Goal: Task Accomplishment & Management: Use online tool/utility

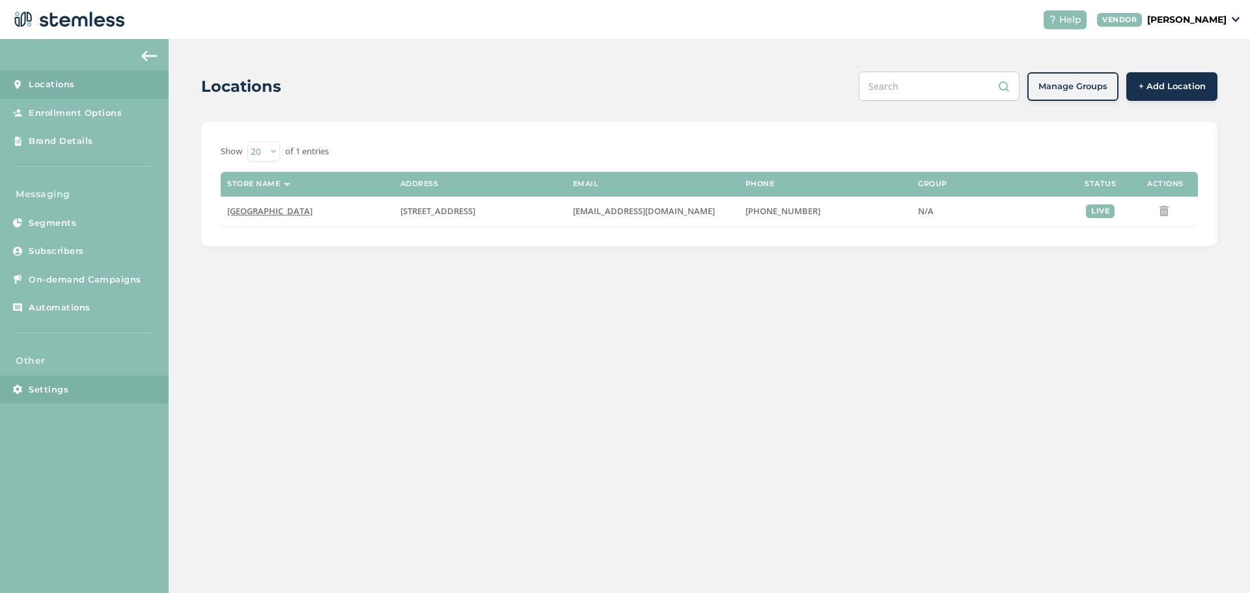
click at [53, 396] on link "Settings" at bounding box center [84, 390] width 169 height 29
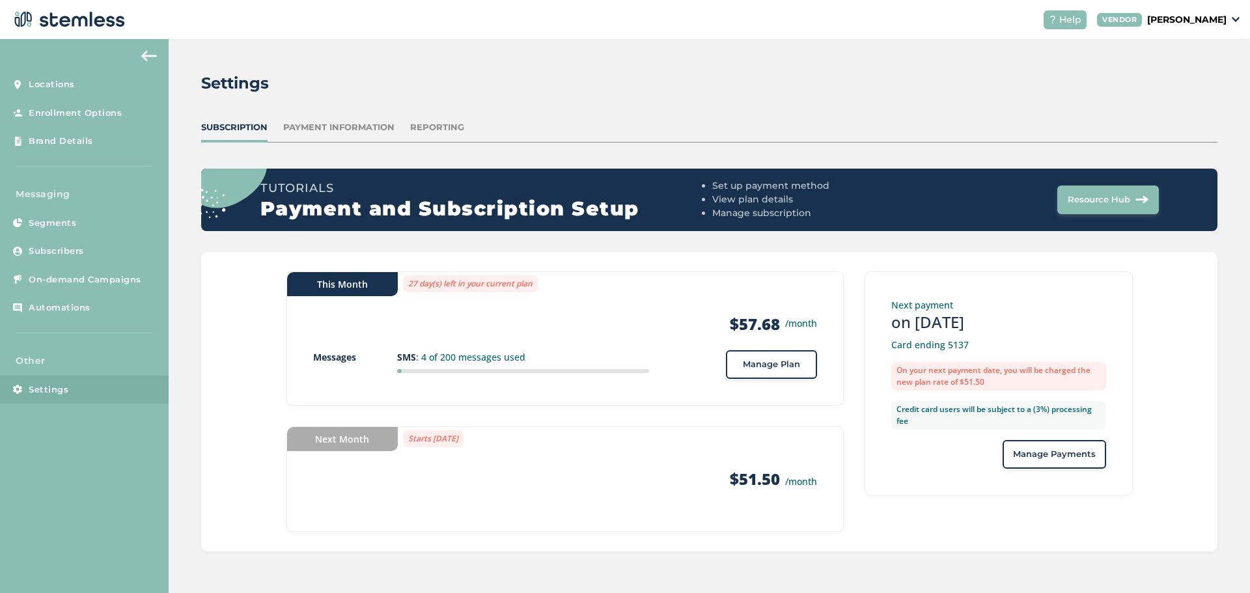
click at [745, 368] on span "Manage Plan" at bounding box center [771, 364] width 57 height 13
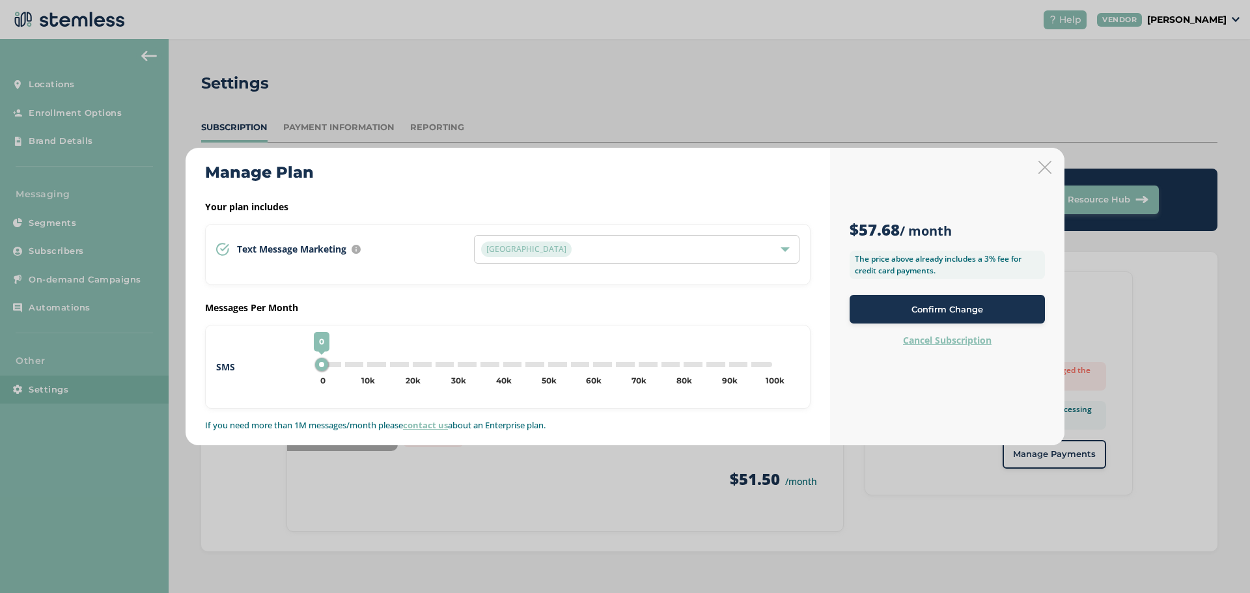
click at [363, 362] on div "0 0 5k 10k 15k 20k 25k 30k 35k 40k 45k 50k 55k 60k 65k 70k 75k 80k 85k 90k 95k …" at bounding box center [546, 364] width 452 height 5
type input "10000"
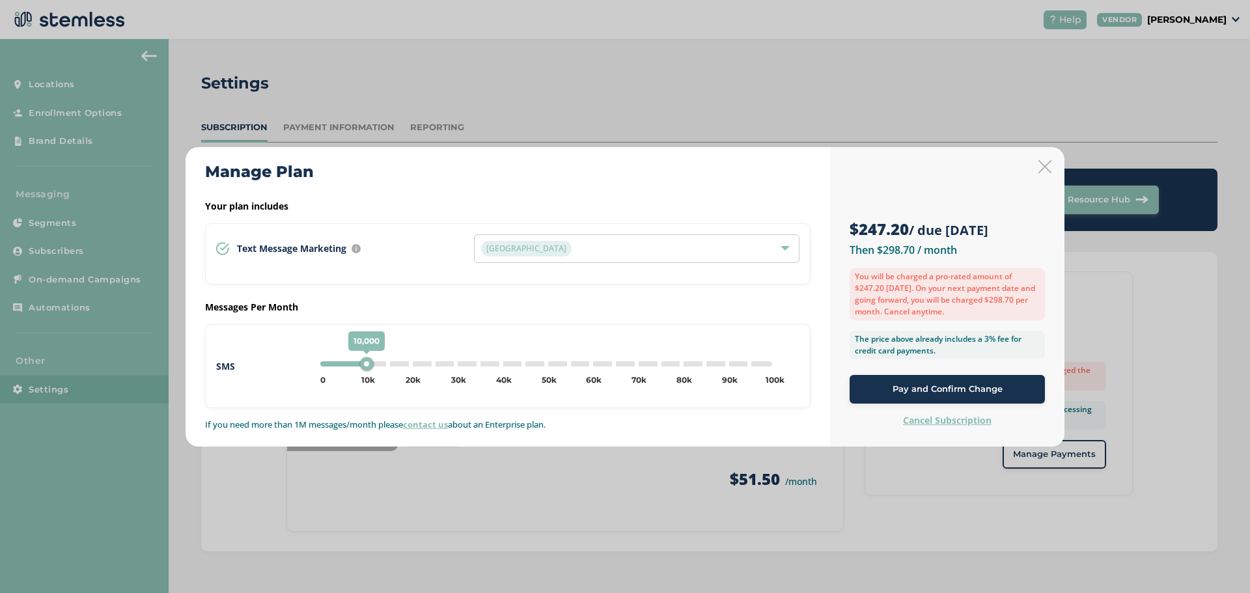
click at [929, 389] on span "Pay and Confirm Change" at bounding box center [948, 389] width 110 height 13
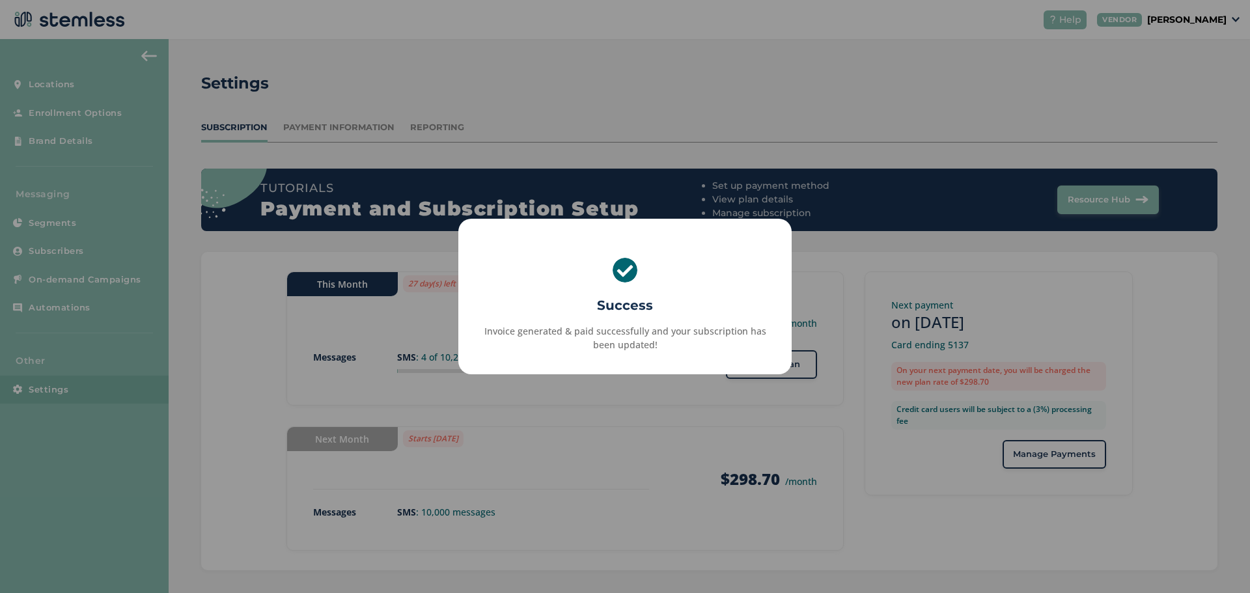
click at [620, 409] on div "× Success Invoice generated & paid successfully and your subscription has been …" at bounding box center [625, 296] width 1250 height 593
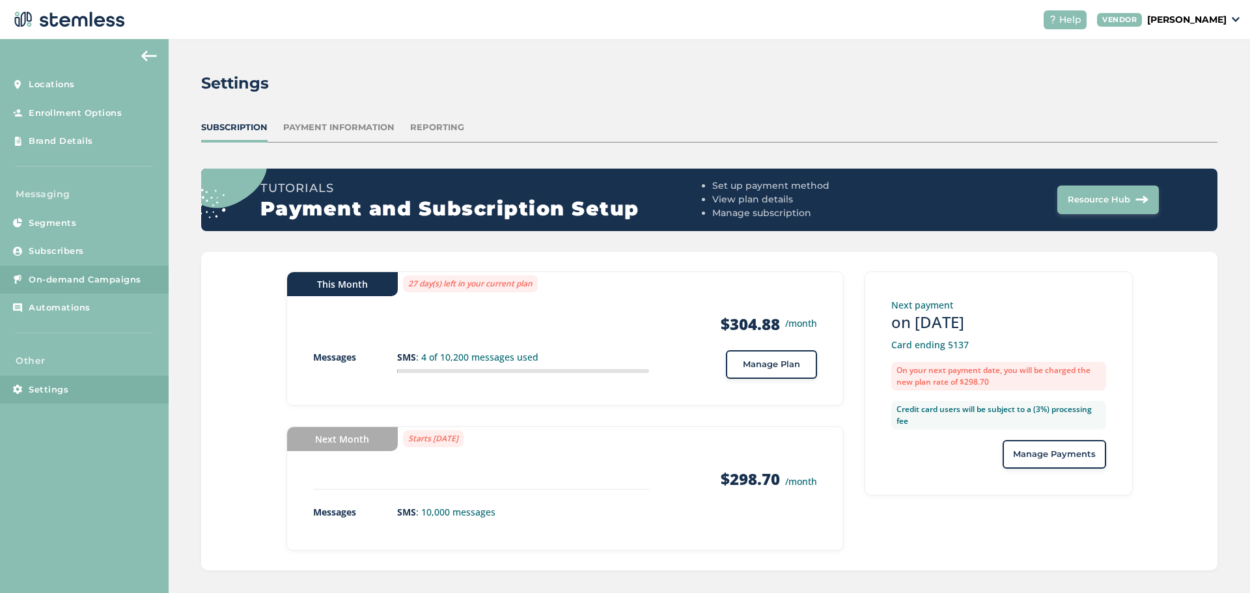
click at [48, 273] on span "On-demand Campaigns" at bounding box center [85, 279] width 113 height 13
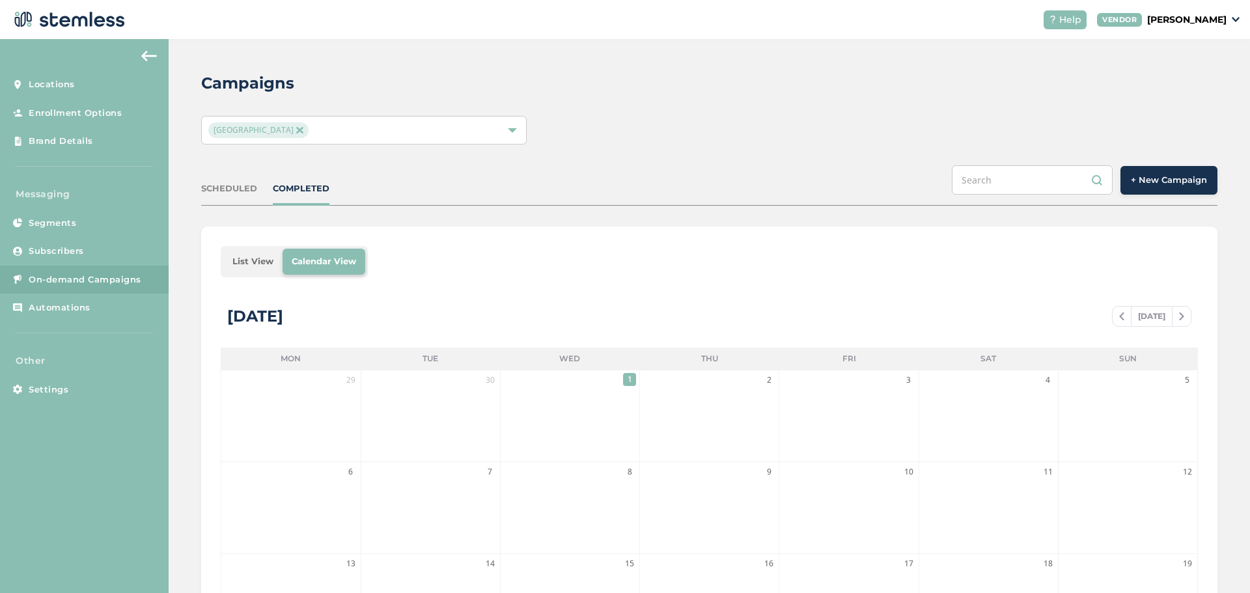
click at [1155, 186] on button "+ New Campaign" at bounding box center [1168, 180] width 97 height 29
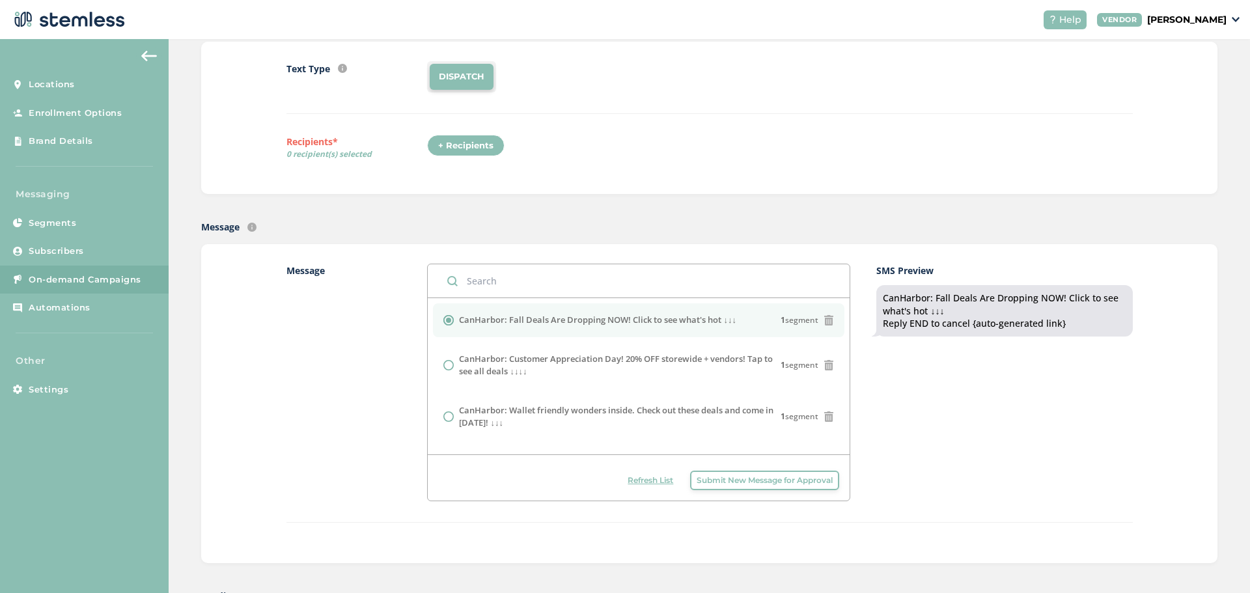
scroll to position [130, 0]
drag, startPoint x: 738, startPoint y: 322, endPoint x: 724, endPoint y: 322, distance: 13.7
click at [724, 322] on div "CanHarbor: Fall Deals Are Dropping NOW! Click to see what's hot ↓↓↓ 1 segment" at bounding box center [638, 318] width 391 height 13
copy label "↓↓"
click at [712, 479] on span "Submit New Message for Approval" at bounding box center [765, 479] width 136 height 12
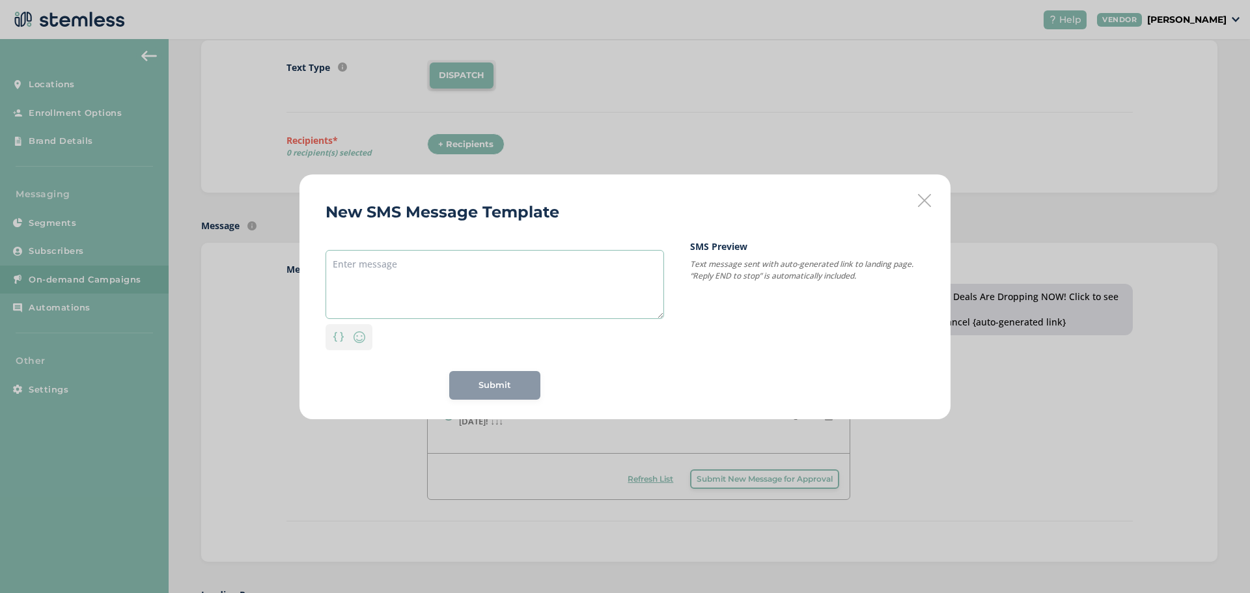
click at [401, 294] on textarea at bounding box center [495, 284] width 339 height 69
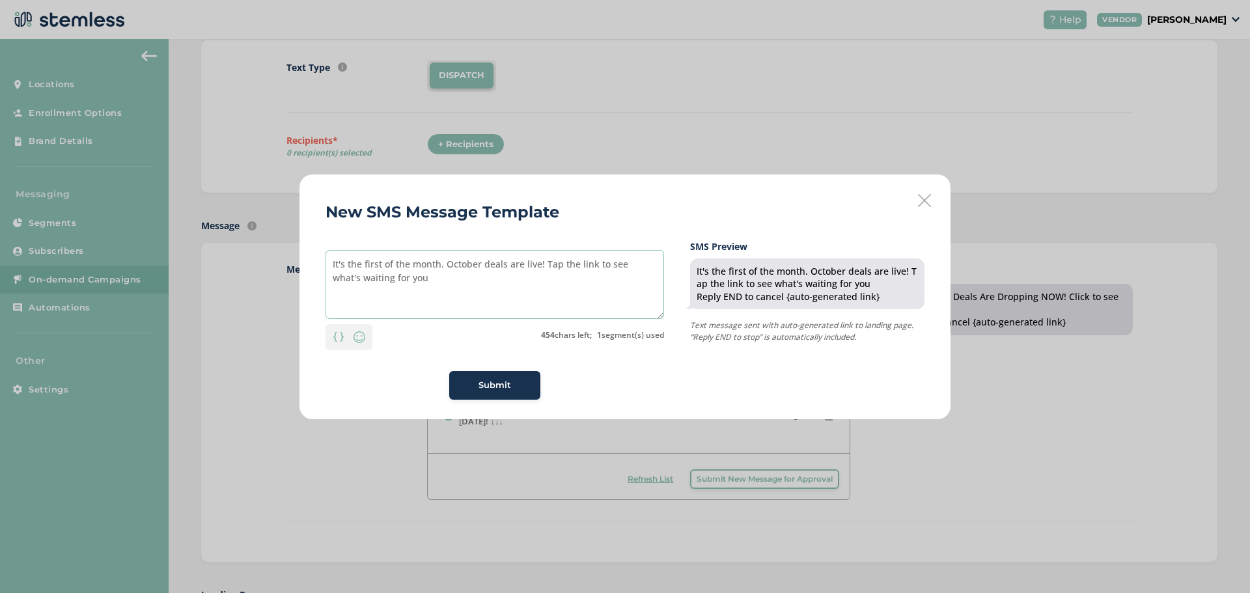
paste textarea "↓↓"
click at [398, 284] on textarea "It's the first of the month. October deals are live! Tap the link to see what's…" at bounding box center [495, 284] width 339 height 69
click at [441, 297] on textarea "It's the first of the month. October deals are live! Tap the link to see what's…" at bounding box center [495, 284] width 339 height 69
click at [328, 262] on textarea "It's the first of the month. October deals are live! Tap the link to see what's…" at bounding box center [495, 284] width 339 height 69
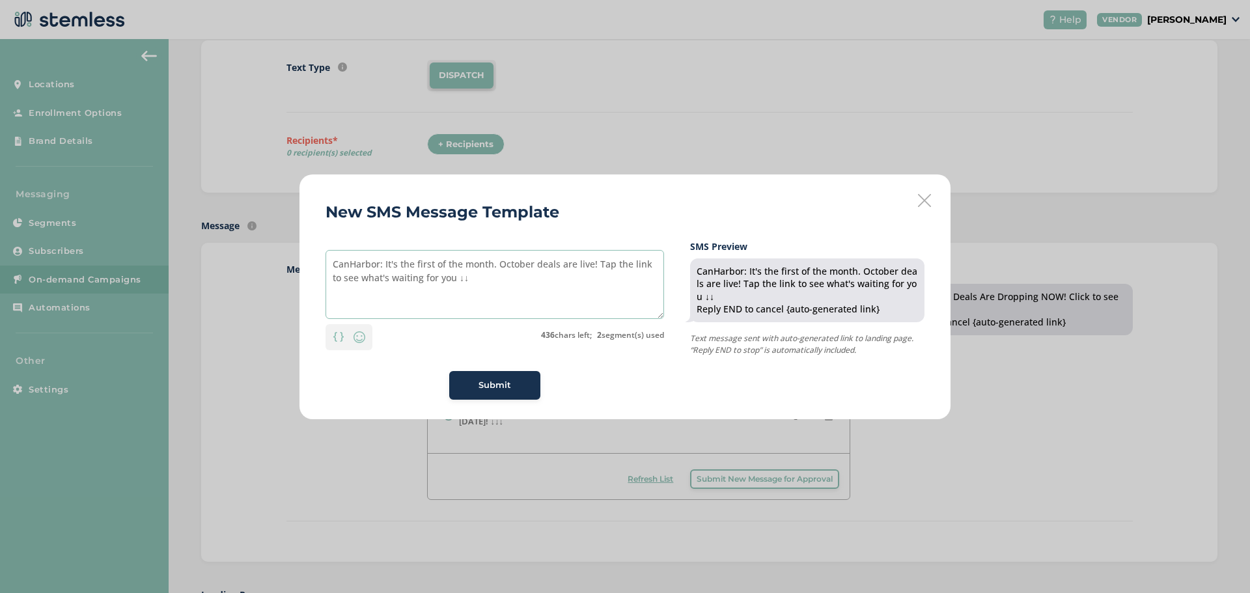
click at [475, 283] on textarea "CanHarbor: It's the first of the month. October deals are live! Tap the link to…" at bounding box center [495, 284] width 339 height 69
paste textarea "↓↓"
click at [496, 270] on textarea "CanHarbor: It's the first of the month. October deals are live! Tap the link to…" at bounding box center [495, 284] width 339 height 69
click at [462, 284] on textarea "CanHarbor: It's the first of the month. October deals are live! Tap the link to…" at bounding box center [495, 284] width 339 height 69
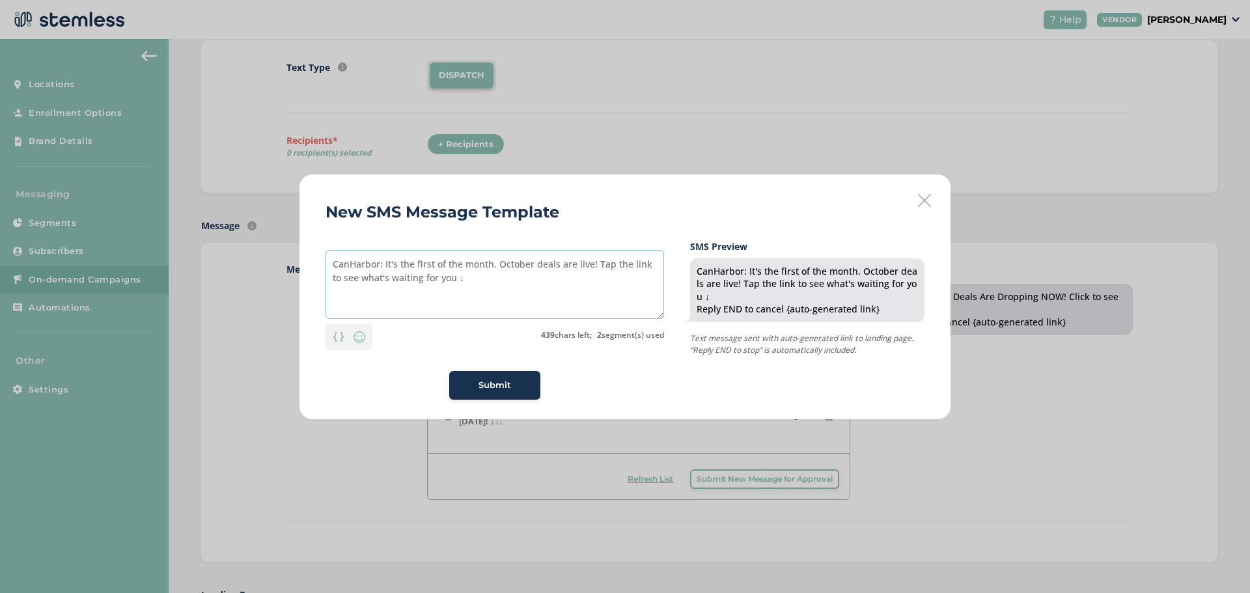
click at [474, 285] on textarea "CanHarbor: It's the first of the month. October deals are live! Tap the link to…" at bounding box center [495, 284] width 339 height 69
type textarea "CanHarbor: It's the first of the month. October deals are live! Tap the link to…"
click at [495, 388] on span "Submit" at bounding box center [495, 385] width 33 height 13
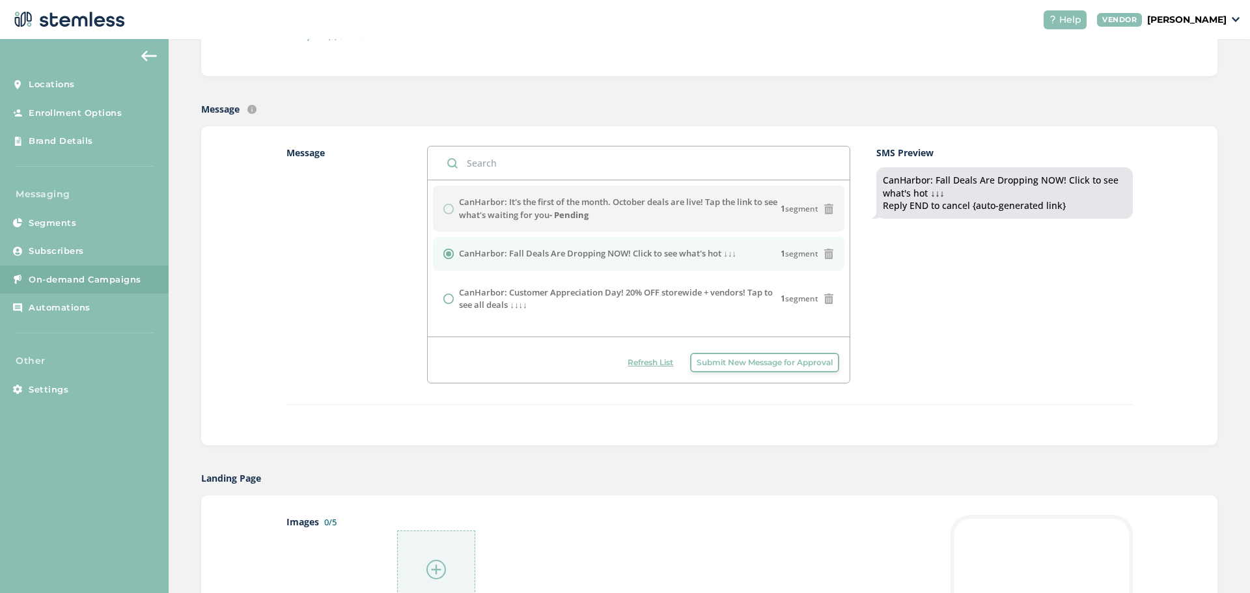
scroll to position [521, 0]
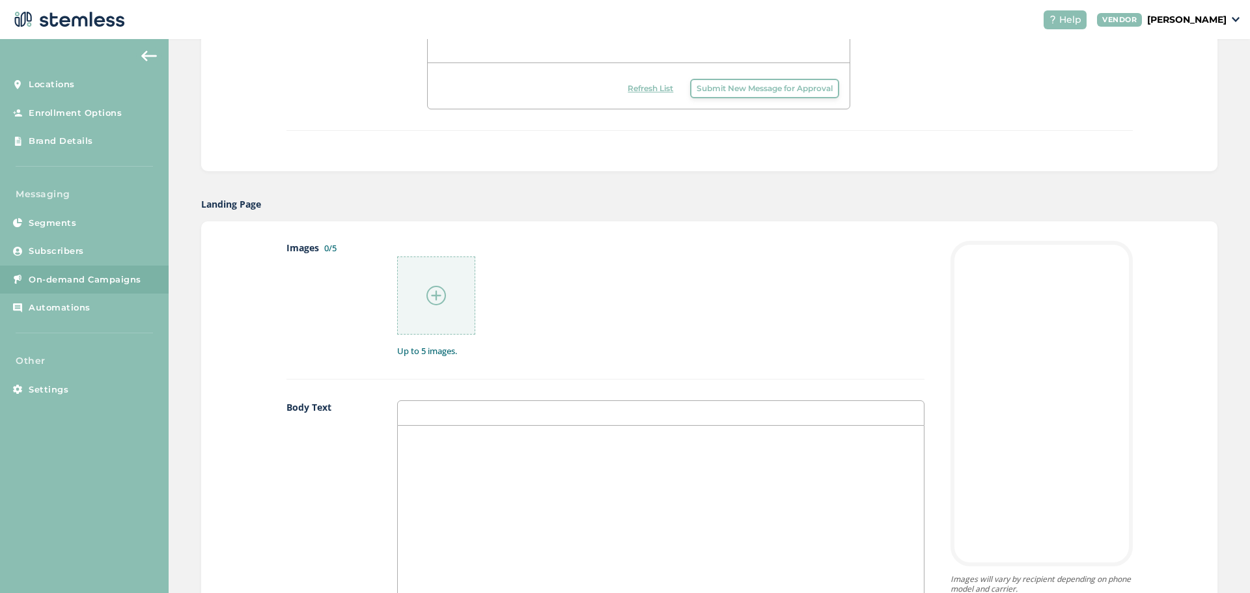
click at [434, 471] on div at bounding box center [661, 556] width 526 height 260
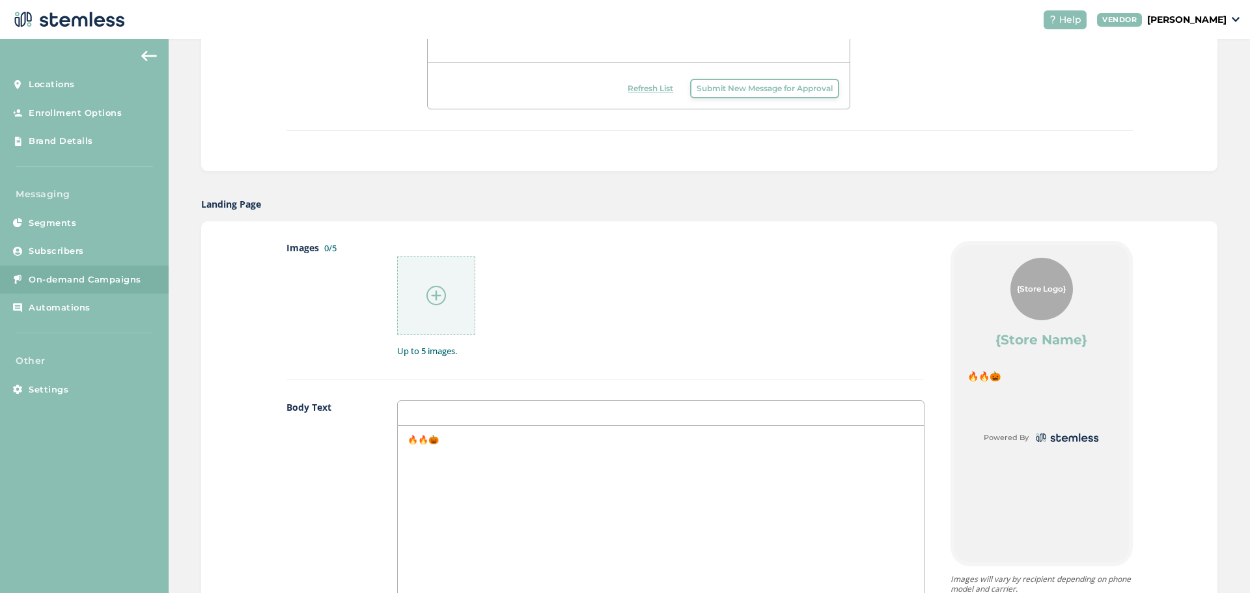
click at [417, 441] on p "🔥🔥🎃" at bounding box center [661, 440] width 506 height 12
click at [450, 457] on div "🔥🎃" at bounding box center [661, 556] width 526 height 260
click at [286, 445] on label "Body Text" at bounding box center [328, 543] width 85 height 286
click at [569, 451] on p "First of the month = new deals" at bounding box center [661, 451] width 506 height 12
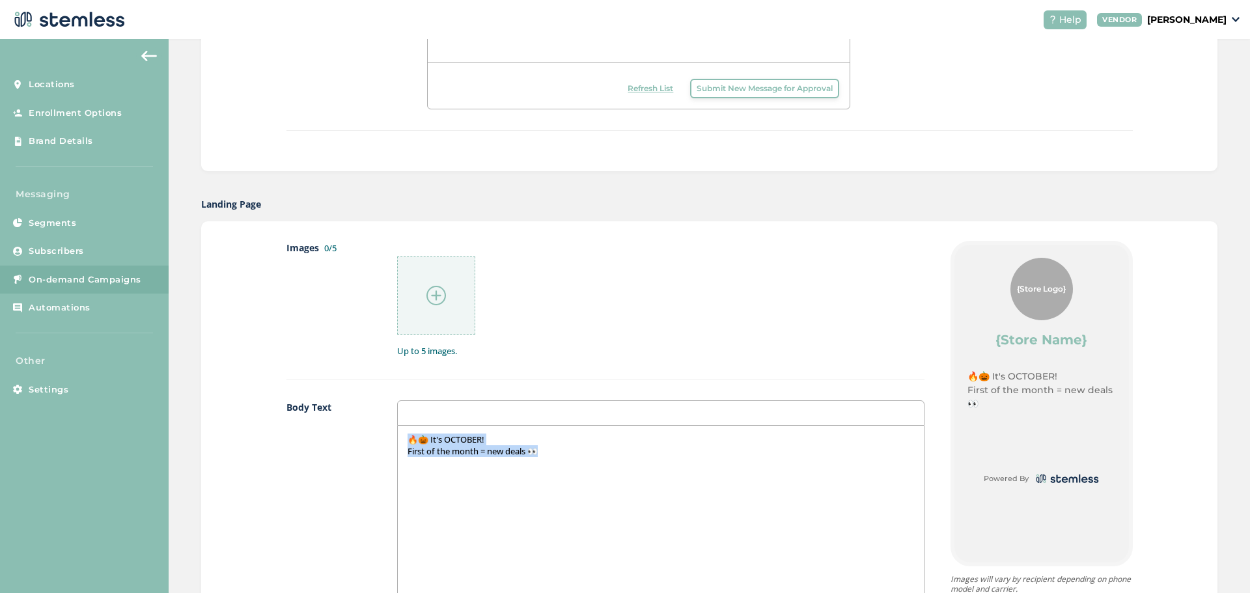
drag, startPoint x: 558, startPoint y: 454, endPoint x: 381, endPoint y: 411, distance: 182.1
click at [381, 411] on div "Body Text 🔥🎃 It's OCTOBER! First of the month = new deals 👀" at bounding box center [605, 553] width 638 height 307
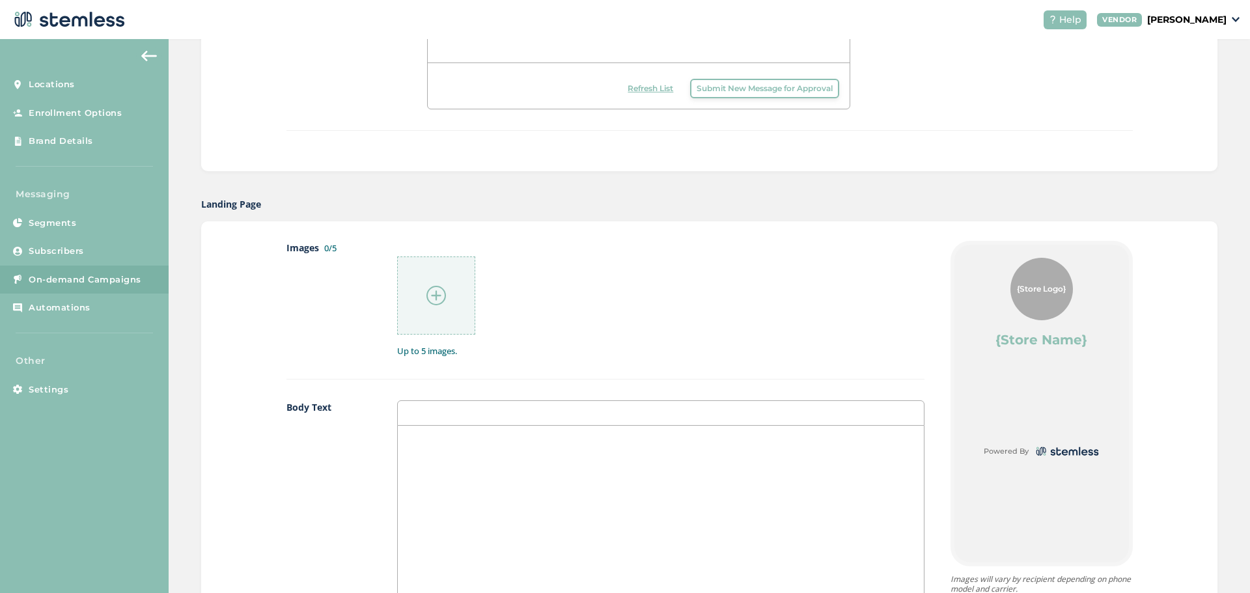
scroll to position [509, 0]
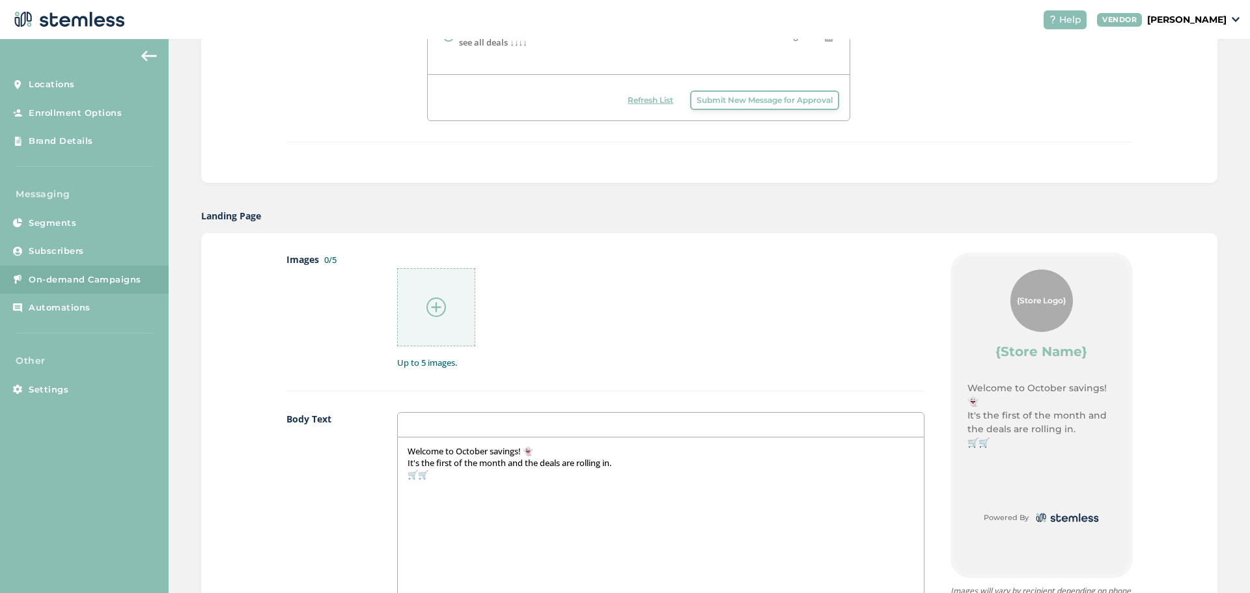
click at [419, 479] on p "🛒🛒" at bounding box center [661, 475] width 506 height 12
click at [441, 492] on p at bounding box center [661, 487] width 506 height 12
click at [449, 484] on p at bounding box center [661, 487] width 506 height 12
click at [440, 471] on p "🛒" at bounding box center [661, 475] width 506 height 12
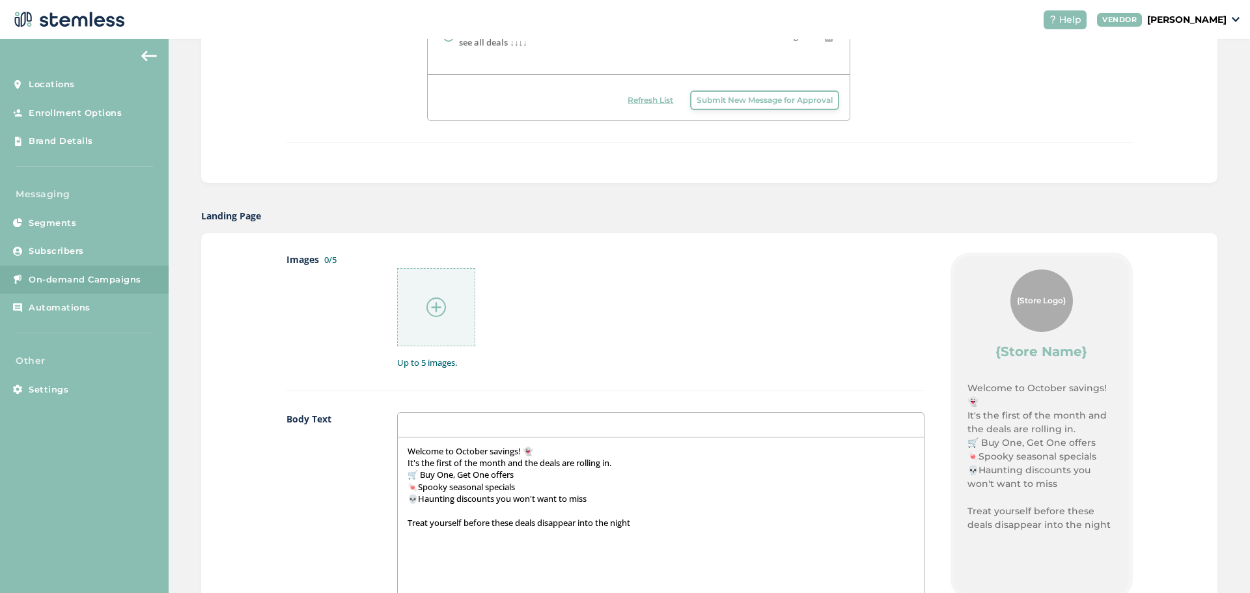
click at [658, 530] on p at bounding box center [661, 535] width 506 height 12
click at [644, 523] on p "Treat yourself before these deals disappear into the night" at bounding box center [661, 523] width 506 height 12
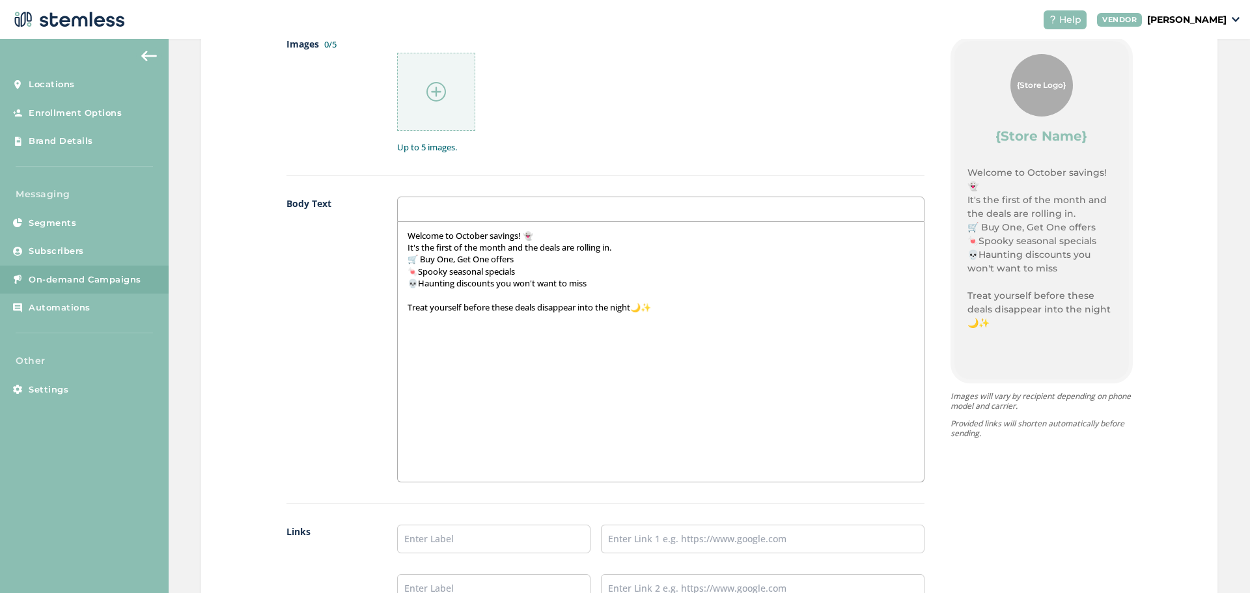
scroll to position [920, 0]
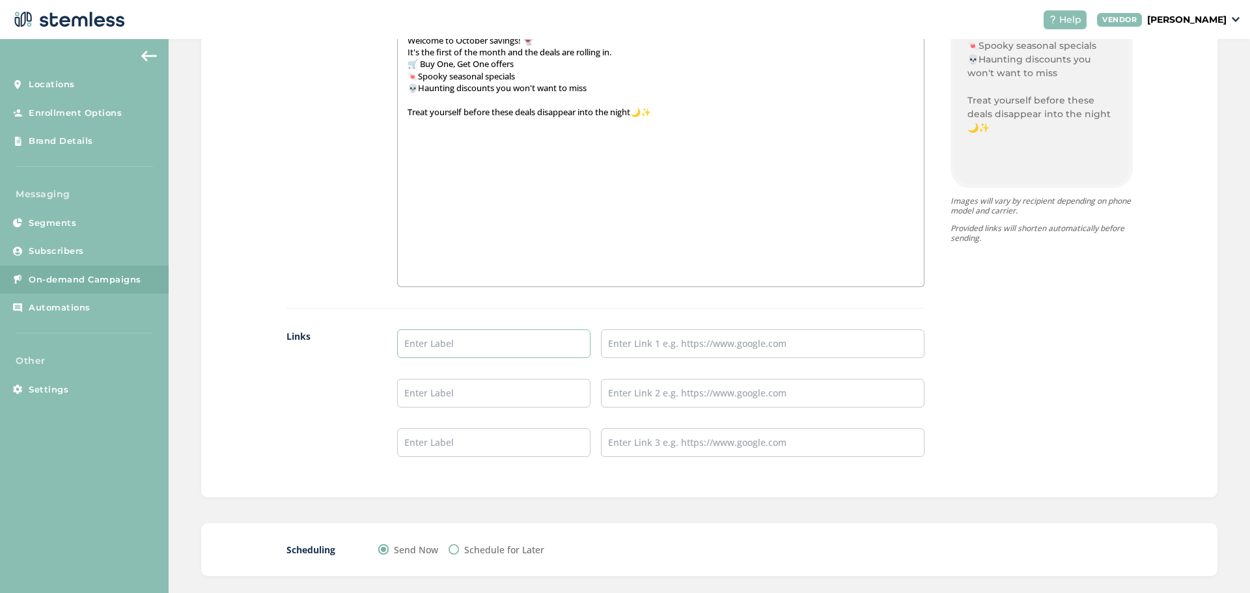
click at [448, 339] on input "text" at bounding box center [494, 343] width 194 height 29
type input "Menu"
click at [482, 398] on input "text" at bounding box center [494, 393] width 194 height 29
type input "Instagram"
click at [486, 438] on input "text" at bounding box center [494, 442] width 194 height 29
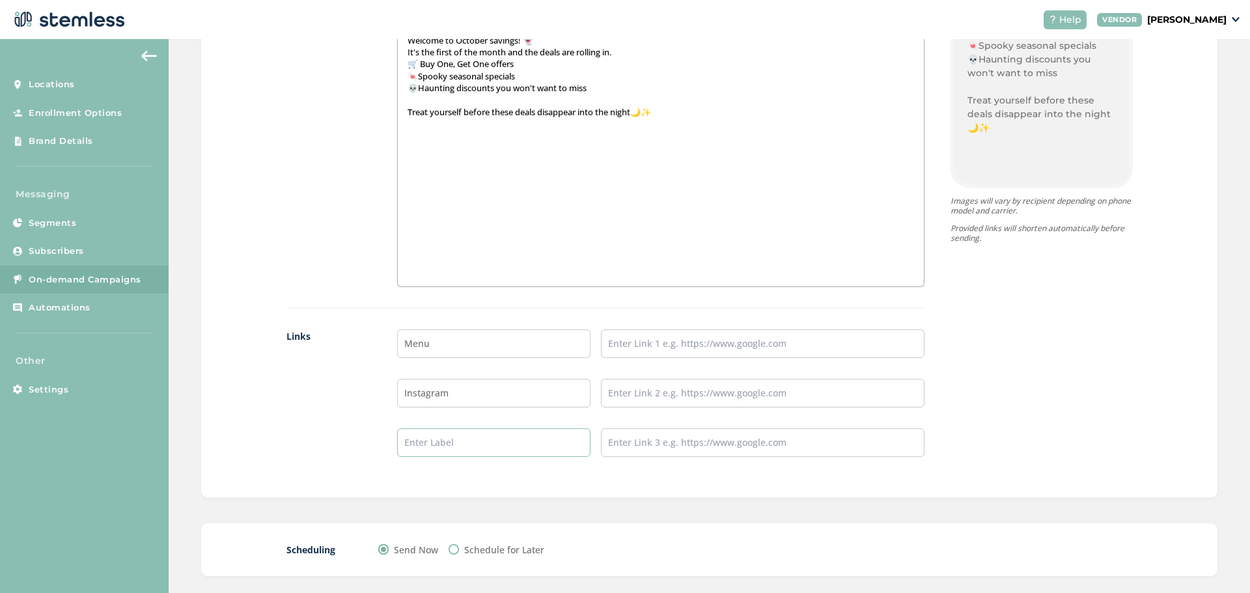
type input "TikTok"
click at [628, 340] on input "text" at bounding box center [762, 343] width 323 height 29
type input "[URL][DOMAIN_NAME]"
click at [697, 396] on input "text" at bounding box center [762, 393] width 323 height 29
type input "[URL][DOMAIN_NAME]"
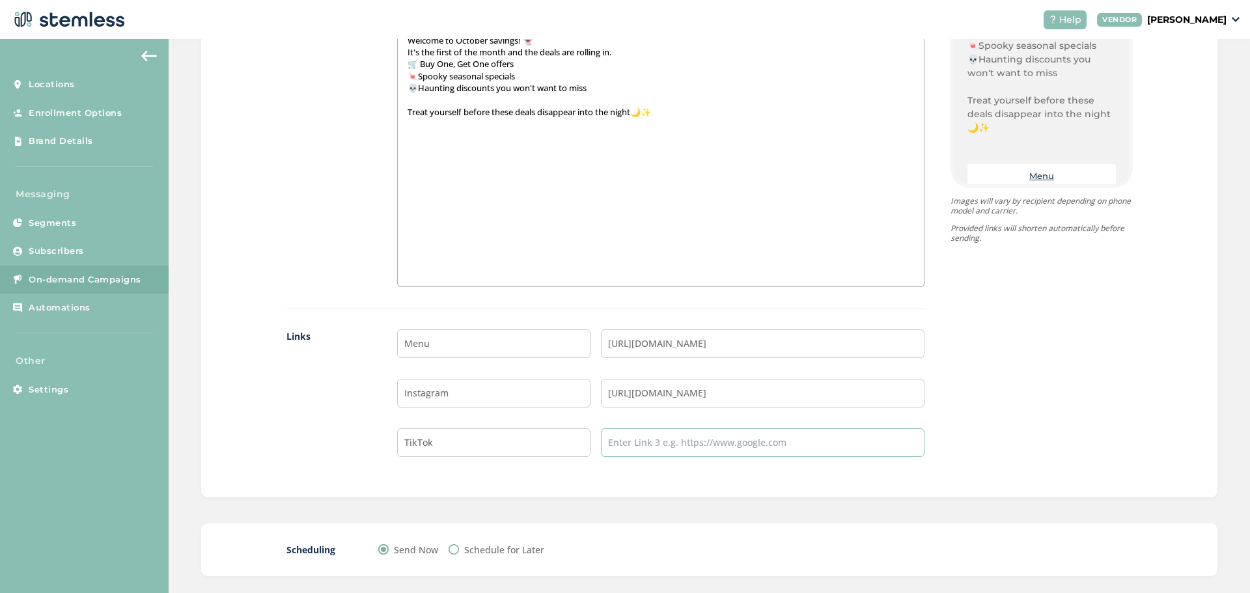
click at [676, 452] on input "text" at bounding box center [762, 442] width 323 height 29
type input "[URL][DOMAIN_NAME][DOMAIN_NAME]"
click at [622, 492] on div "Images 0/5 Up to 5 images. Body Text Welcome to October savings! 👻 It's the fir…" at bounding box center [709, 159] width 1016 height 675
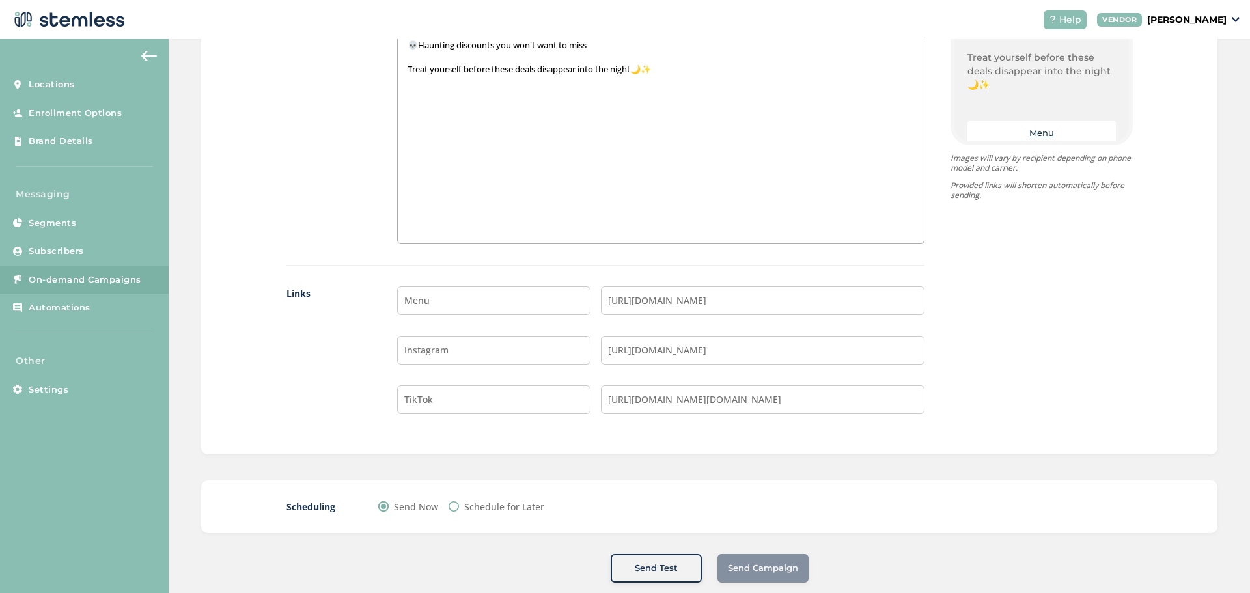
scroll to position [985, 0]
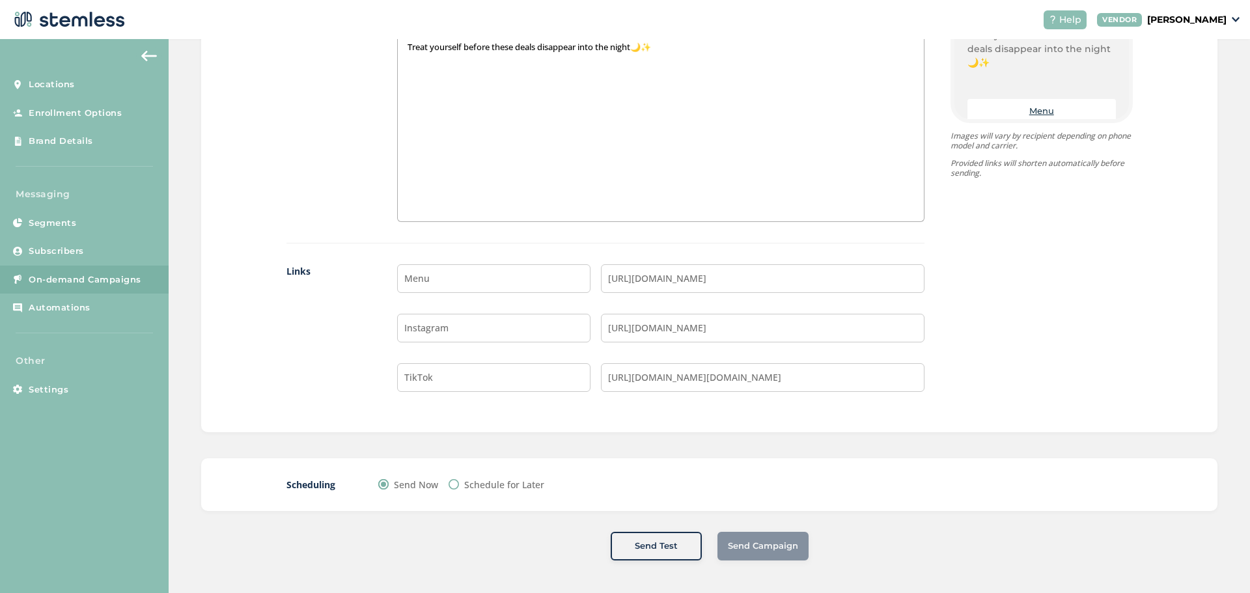
click at [516, 488] on label "Schedule for Later" at bounding box center [504, 485] width 80 height 14
click at [459, 488] on input "Schedule for Later" at bounding box center [454, 484] width 10 height 10
radio input "true"
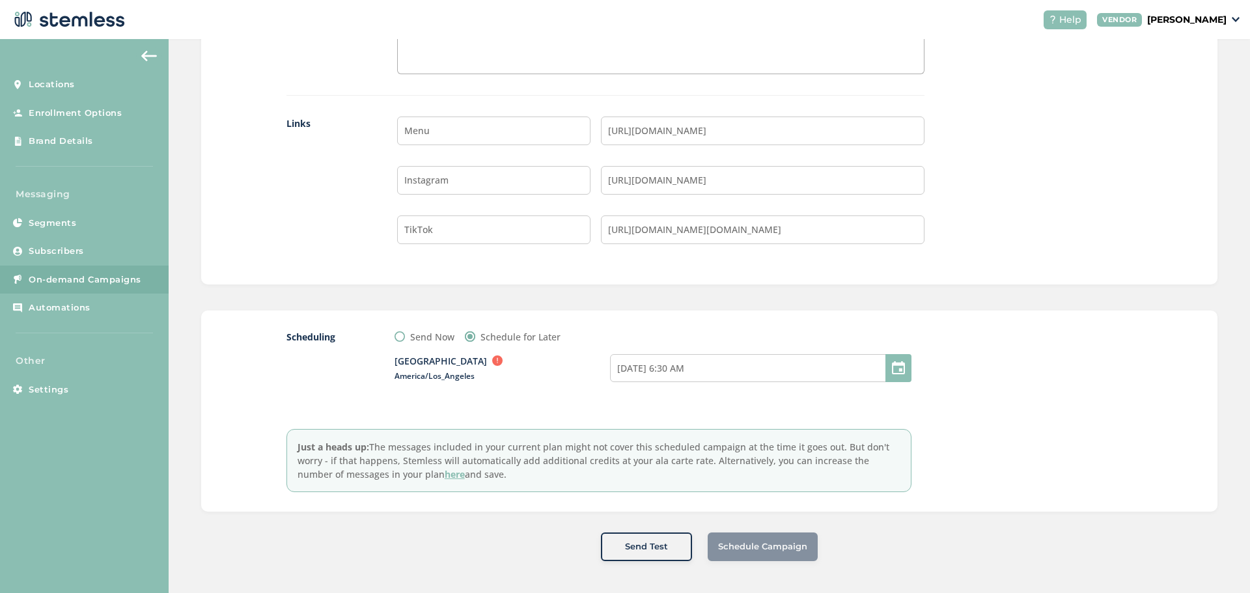
scroll to position [1133, 0]
click at [676, 376] on input "[DATE] 6:30 AM" at bounding box center [760, 368] width 301 height 28
select select "6"
select select "30"
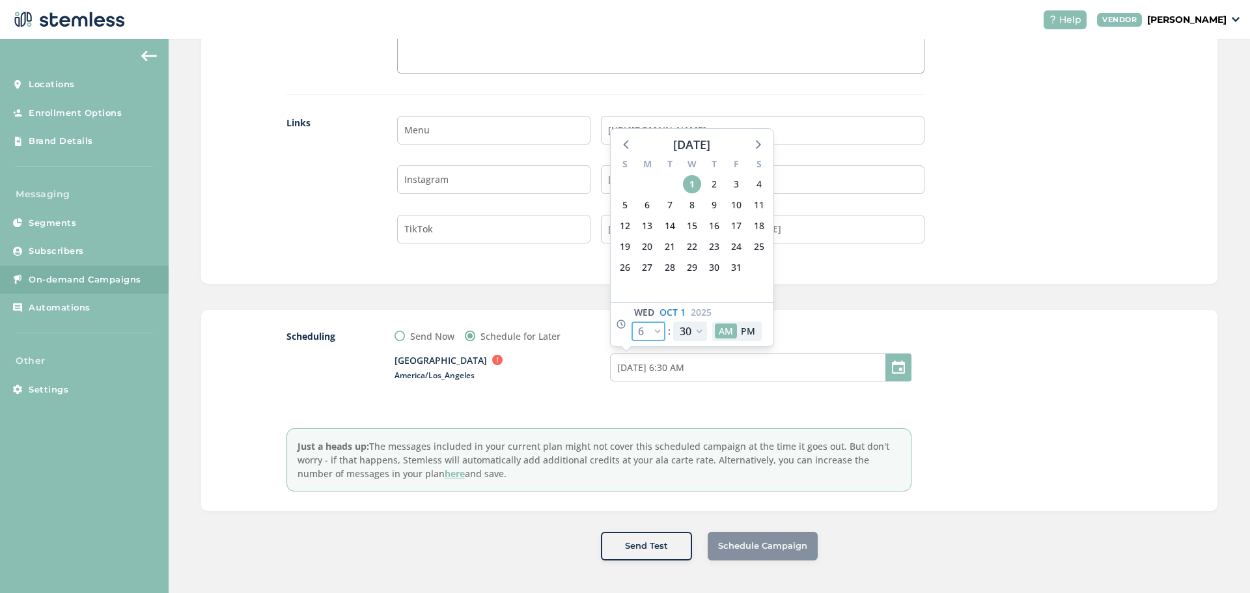
click at [639, 331] on select "12 1 2 3 4 5 6 7 8 9 10 11" at bounding box center [648, 332] width 34 height 20
select select "8"
click at [631, 322] on select "12 1 2 3 4 5 6 7 8 9 10 11" at bounding box center [648, 332] width 34 height 20
type input "[DATE] 8:30 AM"
select select "8"
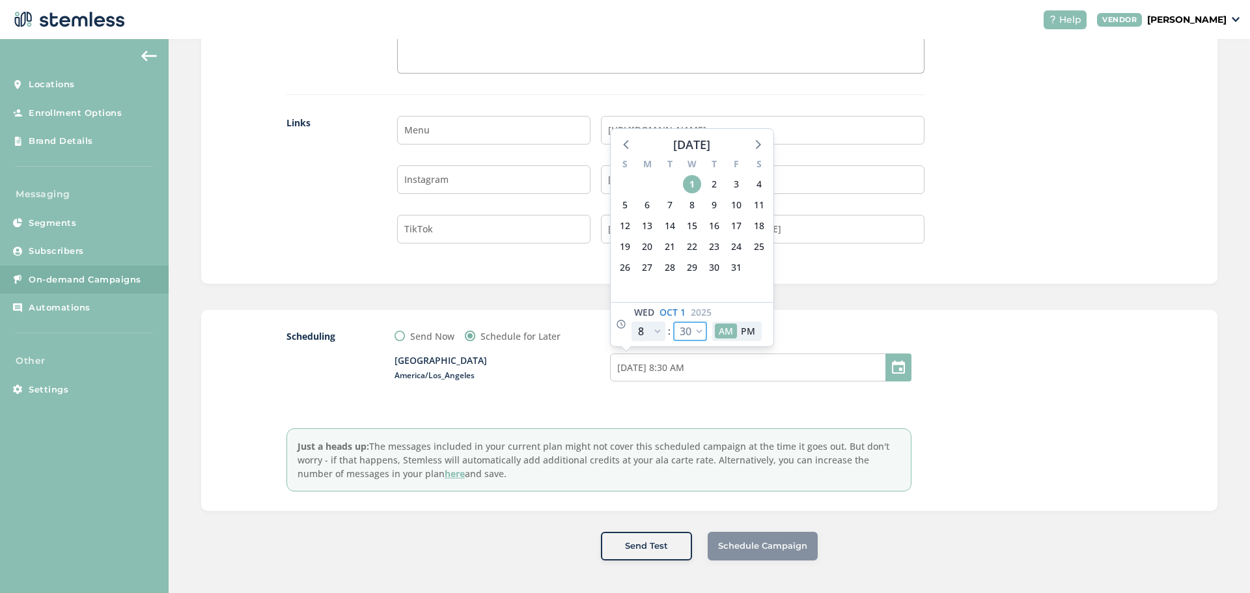
click at [693, 331] on select "00 05 10 15 20 25 30 35 40 45 50 55" at bounding box center [690, 332] width 34 height 20
select select "0"
click at [673, 322] on select "00 05 10 15 20 25 30 35 40 45 50 55" at bounding box center [690, 332] width 34 height 20
type input "[DATE] 8:00 AM"
select select "0"
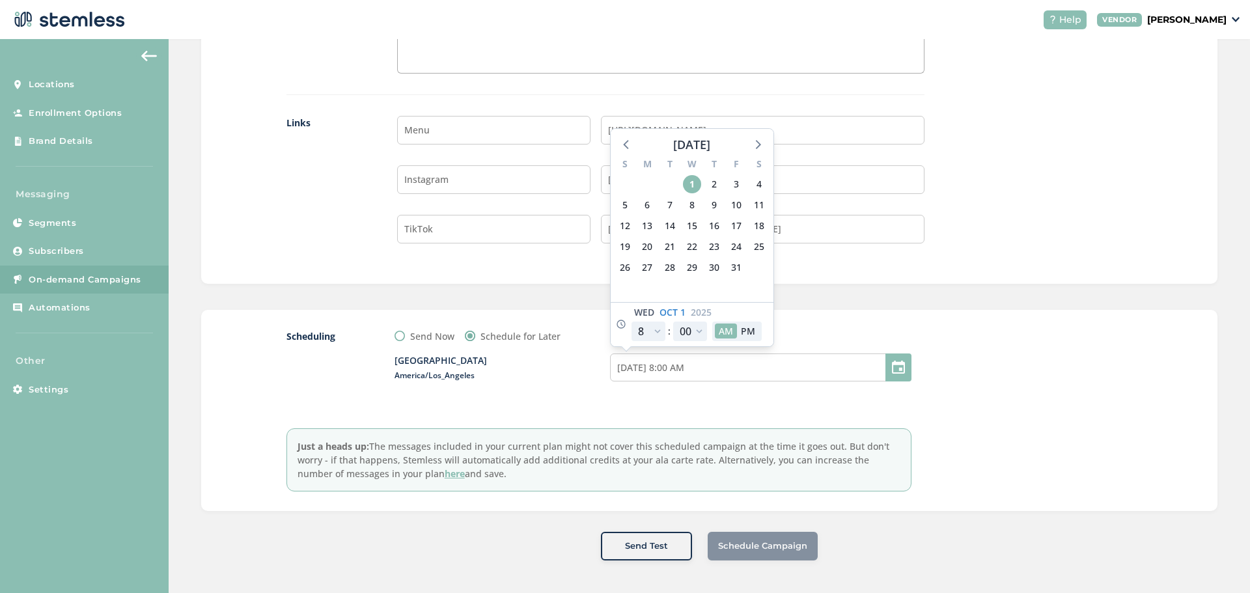
click at [534, 378] on div "[GEOGRAPHIC_DATA] Outside business hours (8am-8pm) in the location's timezone. …" at bounding box center [502, 368] width 215 height 28
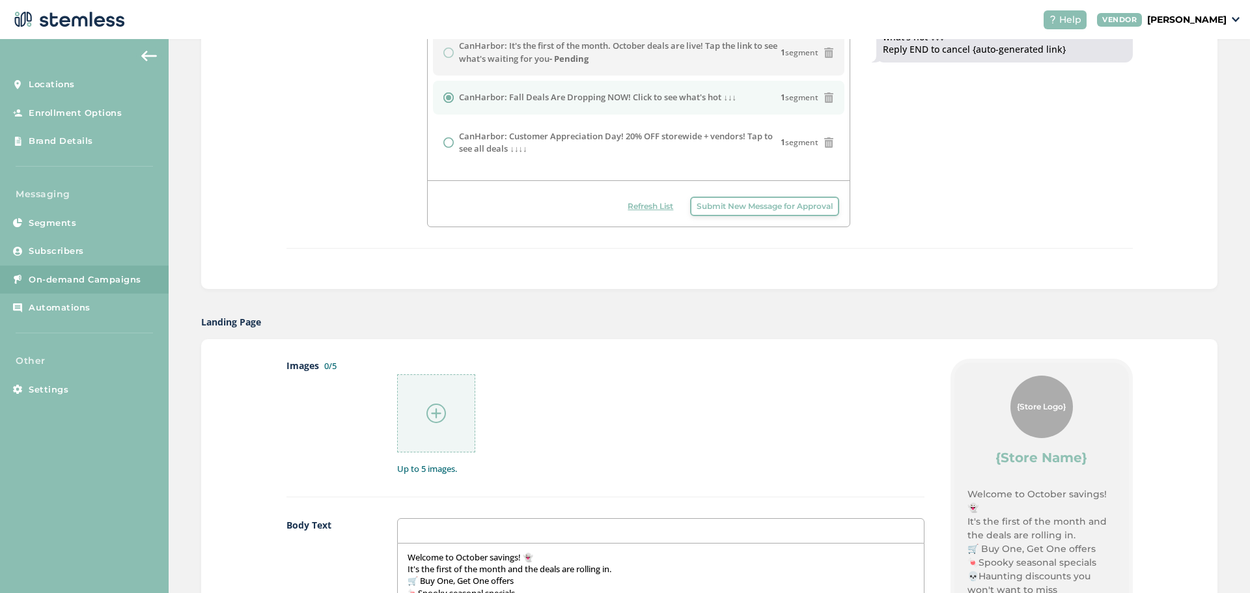
scroll to position [0, 0]
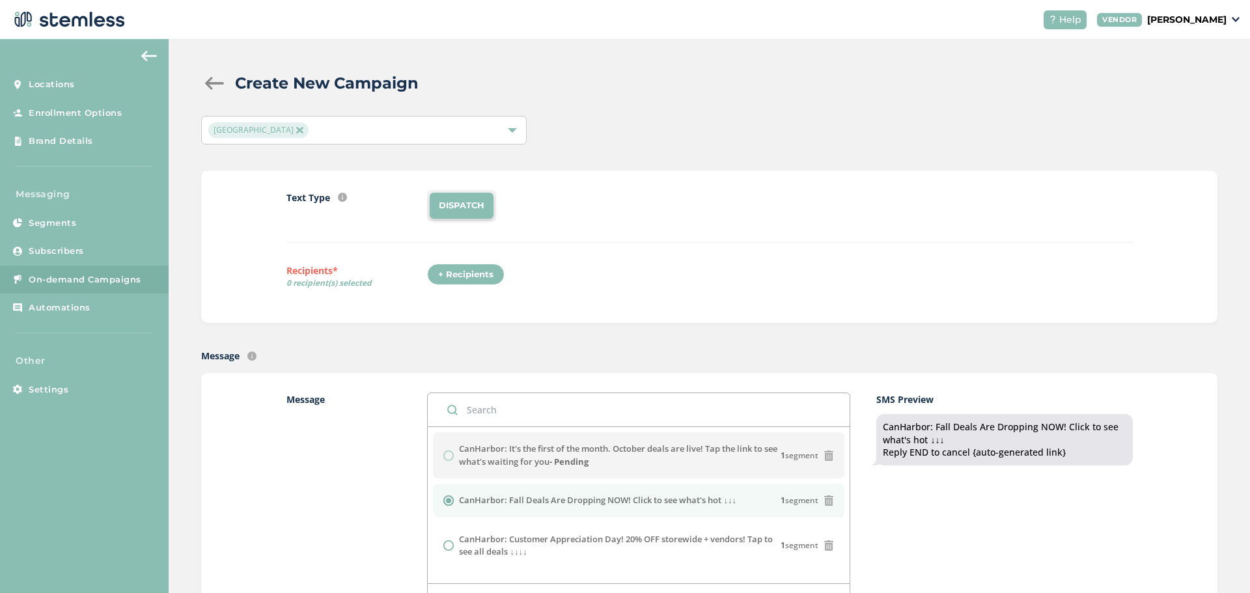
click at [479, 262] on div "Text Type SMS : A cost effective way to reach your customers. Send a intro text…" at bounding box center [709, 246] width 846 height 113
click at [477, 273] on div "+ Recipients" at bounding box center [465, 275] width 77 height 22
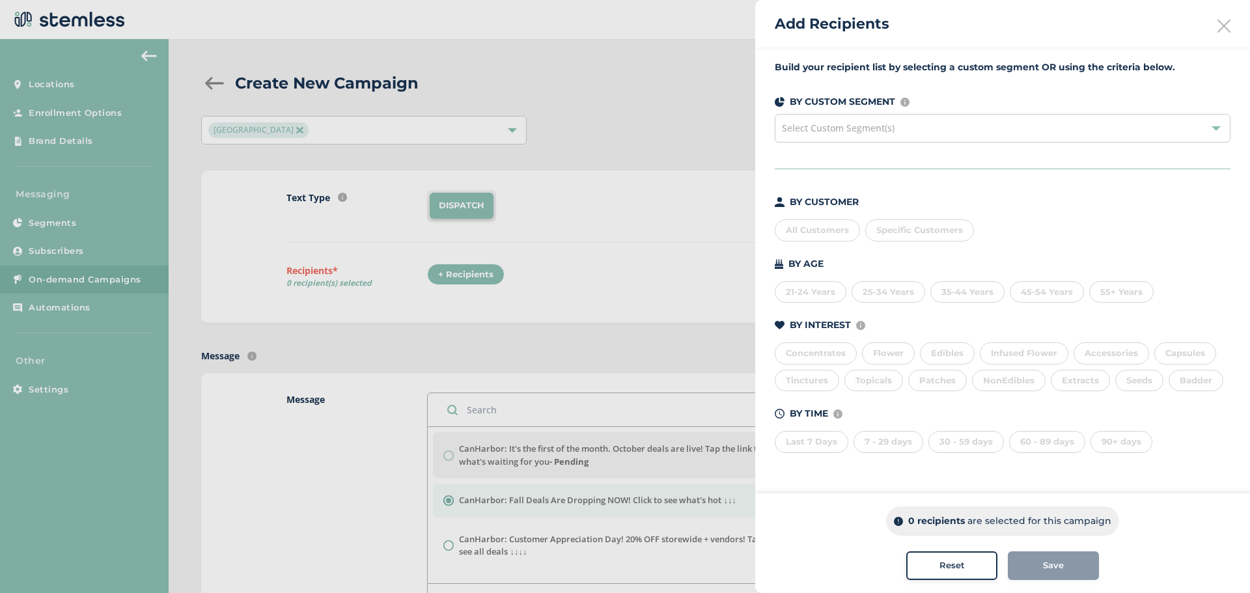
click at [803, 234] on div "All Customers" at bounding box center [817, 230] width 85 height 22
click at [591, 339] on div at bounding box center [625, 296] width 1250 height 593
click at [1223, 27] on icon at bounding box center [1223, 26] width 13 height 13
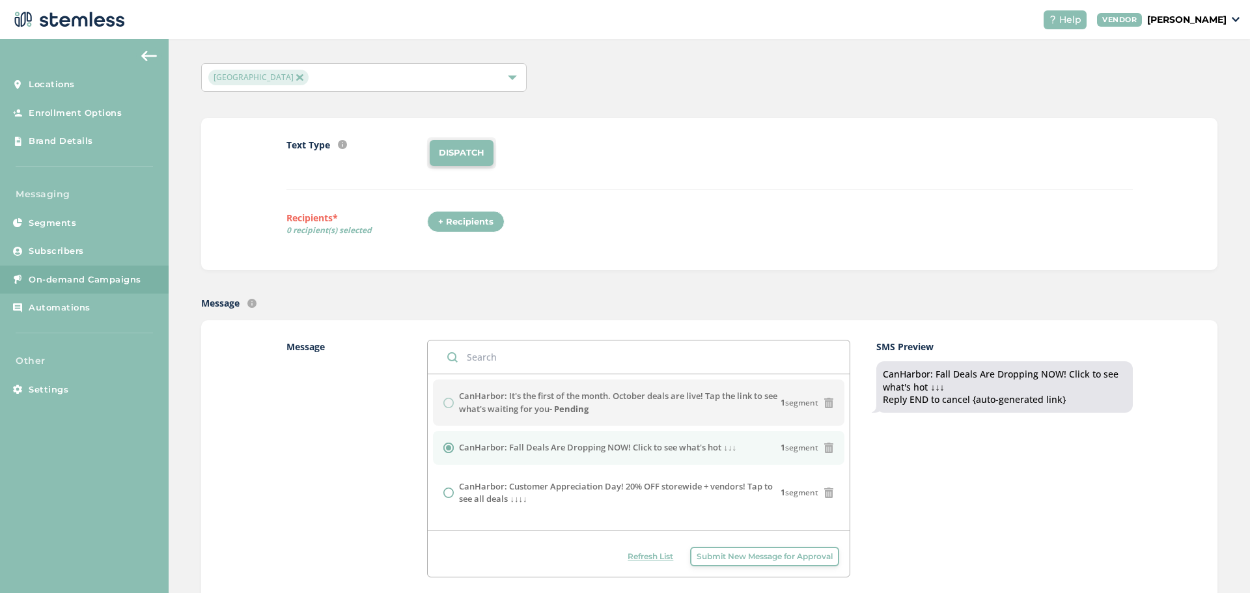
scroll to position [195, 0]
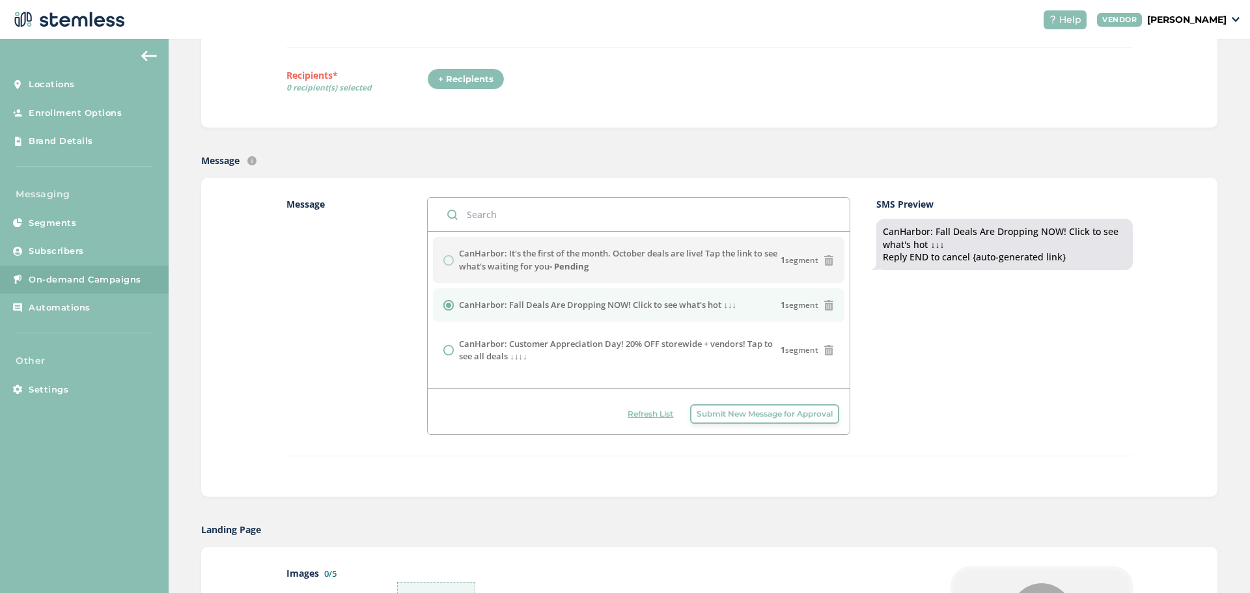
click at [643, 410] on span "Refresh List" at bounding box center [651, 414] width 46 height 12
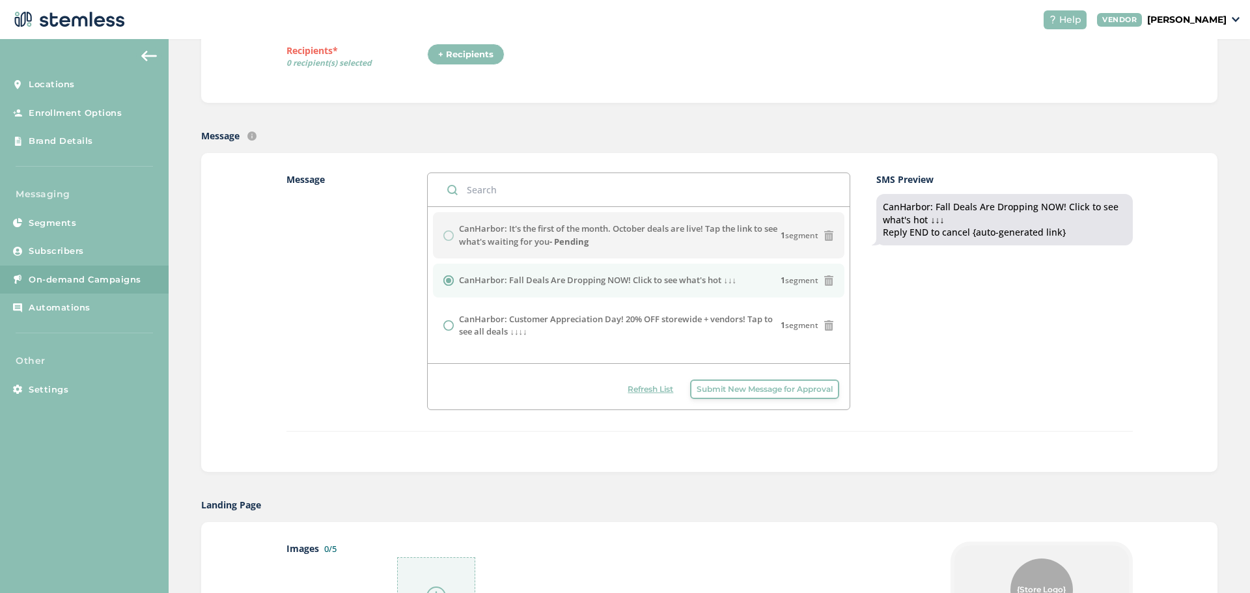
scroll to position [260, 0]
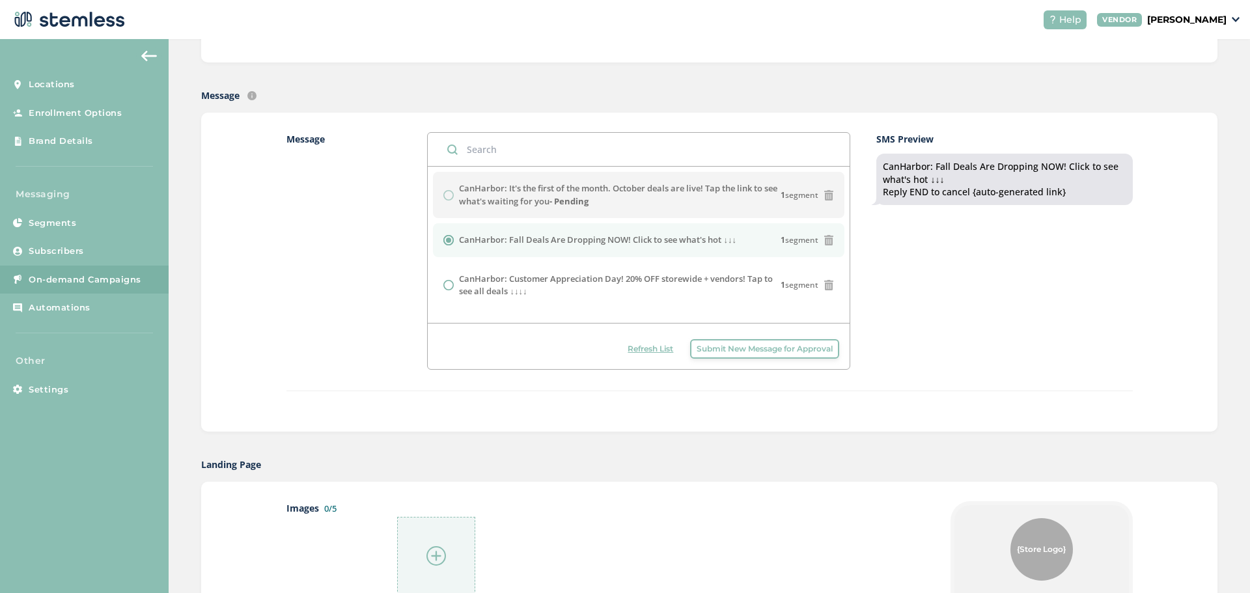
click at [655, 349] on span "Refresh List" at bounding box center [651, 349] width 46 height 12
click at [652, 348] on span "Refresh List" at bounding box center [651, 349] width 46 height 12
click at [641, 348] on span "Refresh List" at bounding box center [651, 349] width 46 height 12
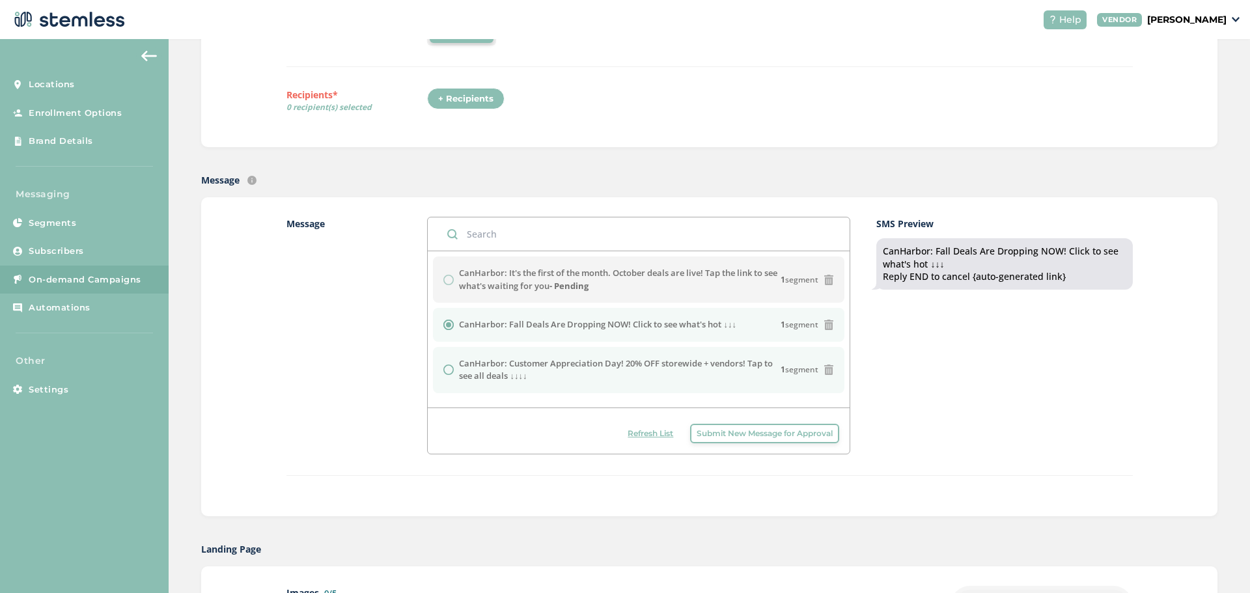
scroll to position [195, 0]
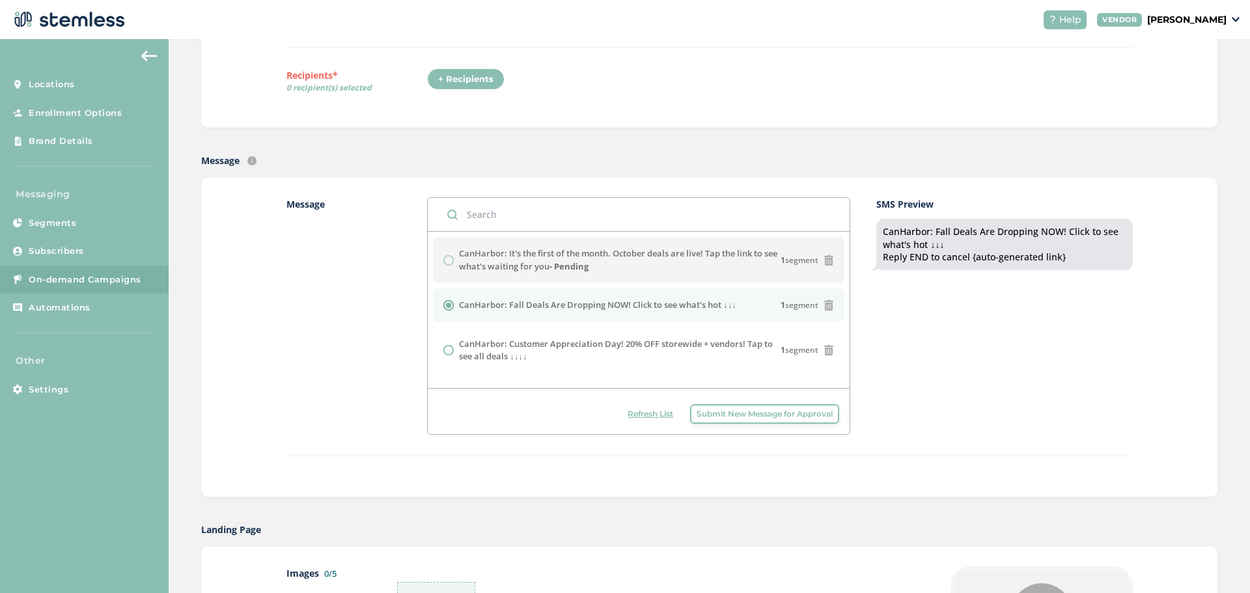
click at [644, 413] on span "Refresh List" at bounding box center [651, 414] width 46 height 12
click at [641, 419] on span "Refresh List" at bounding box center [651, 414] width 46 height 12
click at [648, 415] on span "Refresh List" at bounding box center [651, 414] width 46 height 12
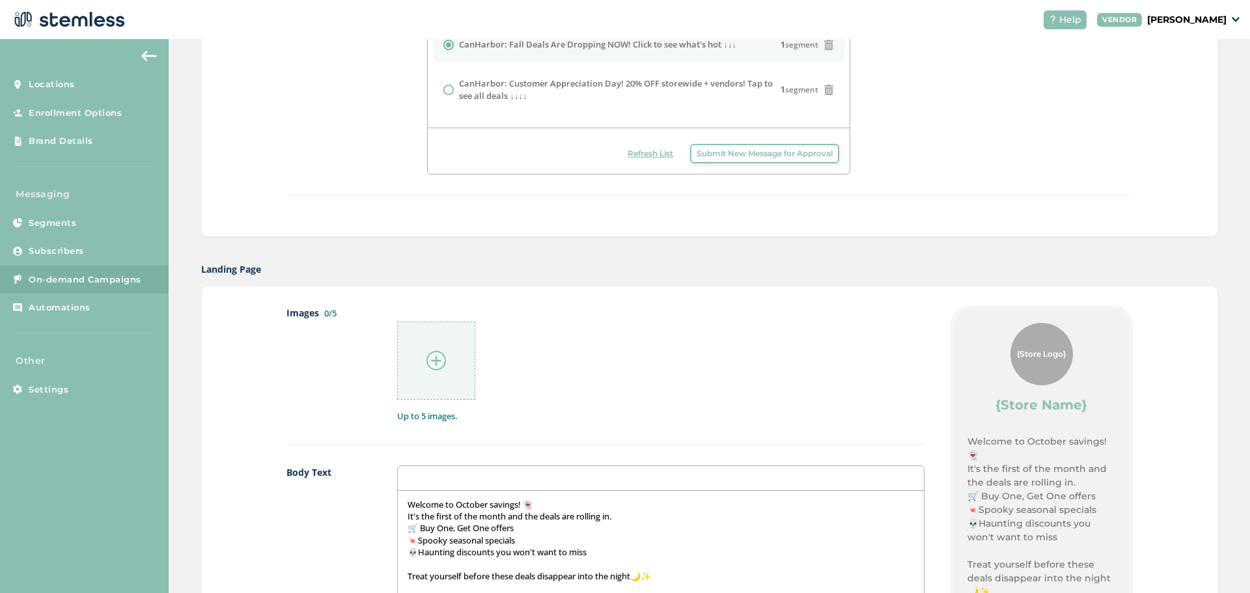
click at [458, 379] on div at bounding box center [436, 361] width 78 height 78
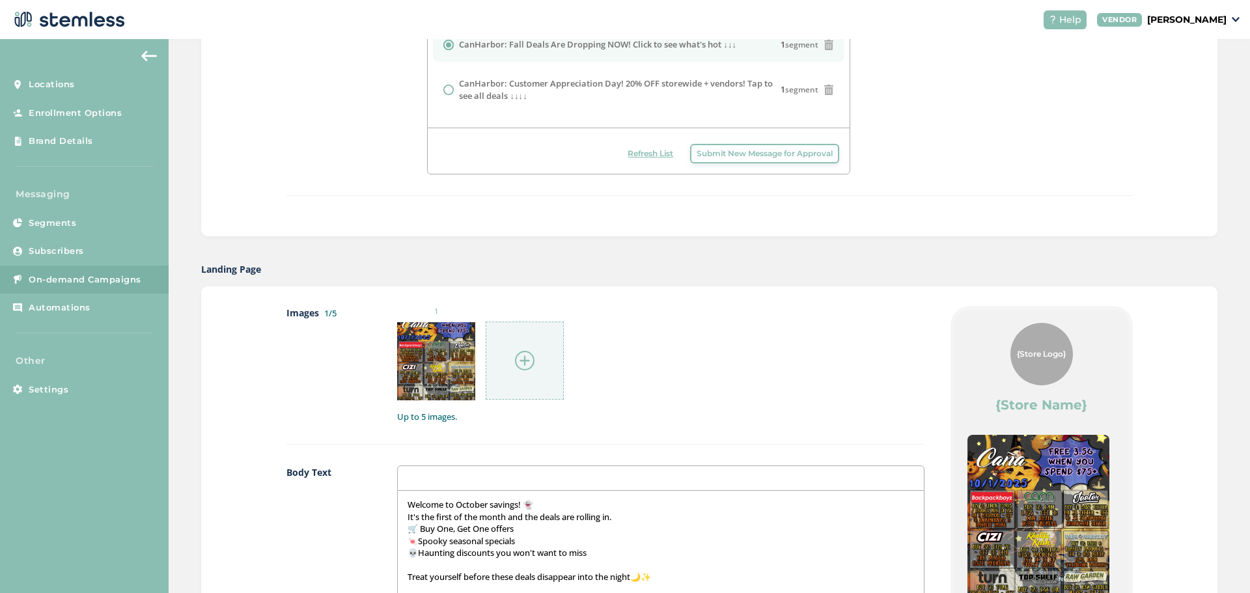
click at [520, 367] on img at bounding box center [525, 361] width 20 height 20
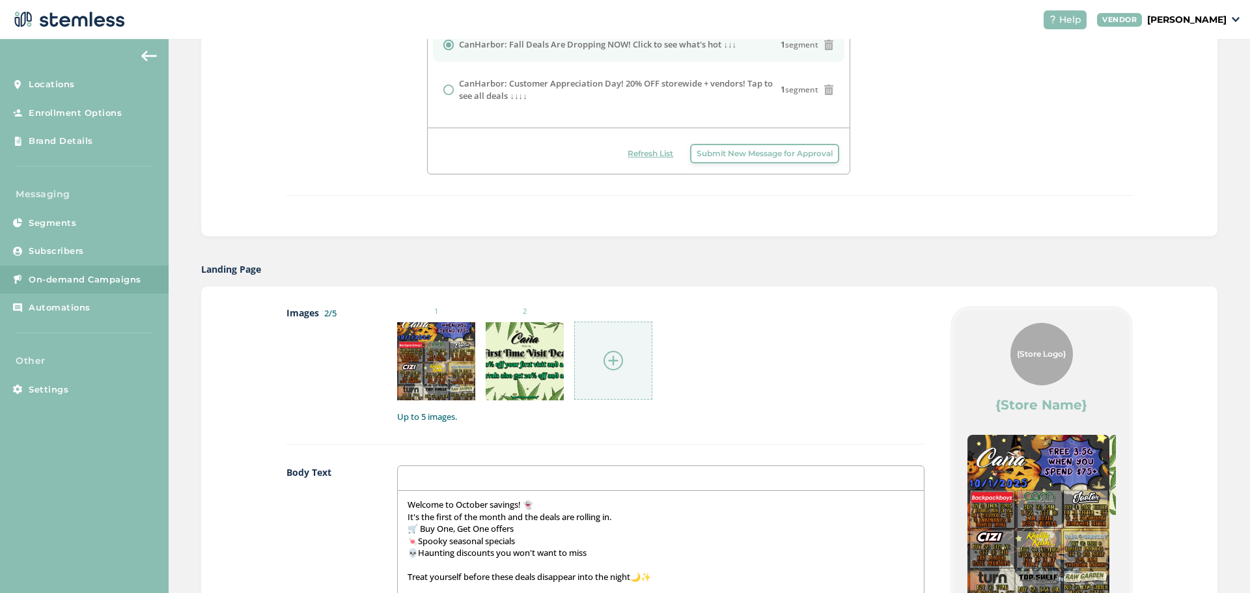
click at [586, 351] on div at bounding box center [613, 361] width 78 height 78
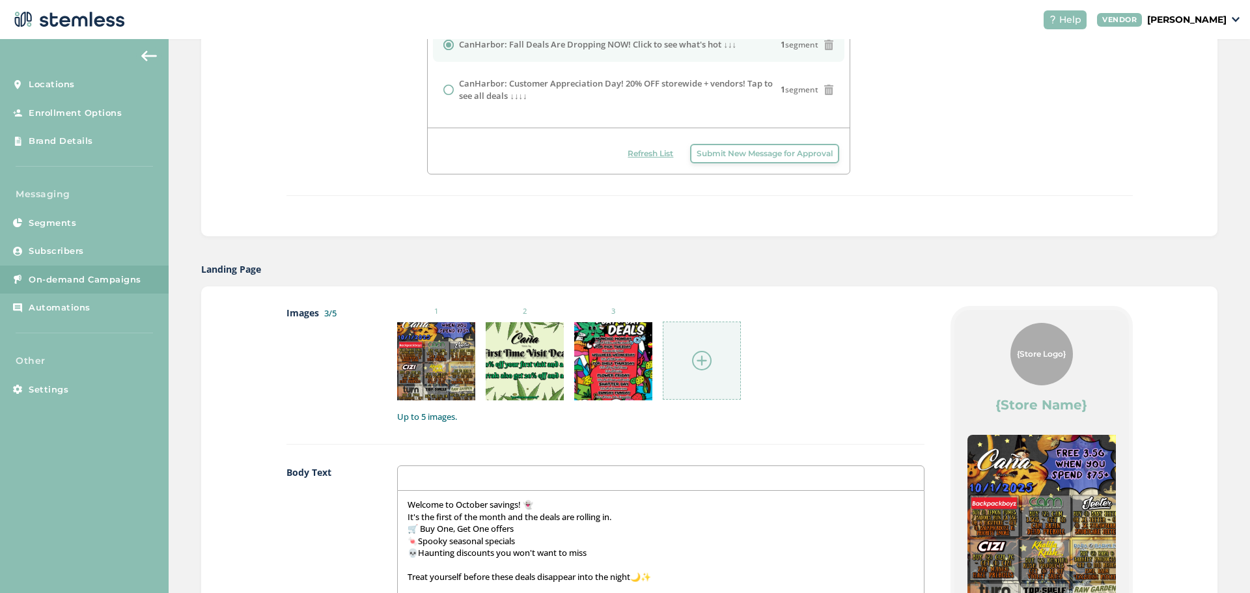
click at [654, 434] on div "Images 3/5 1 2 3 Up to 5 images." at bounding box center [605, 375] width 638 height 139
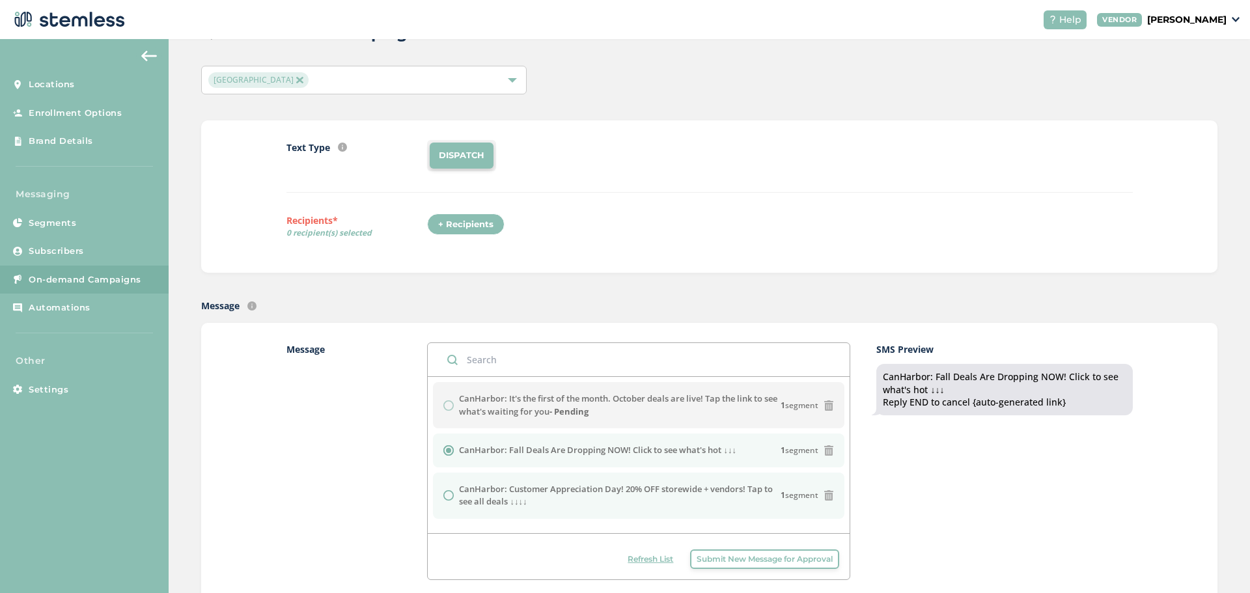
scroll to position [130, 0]
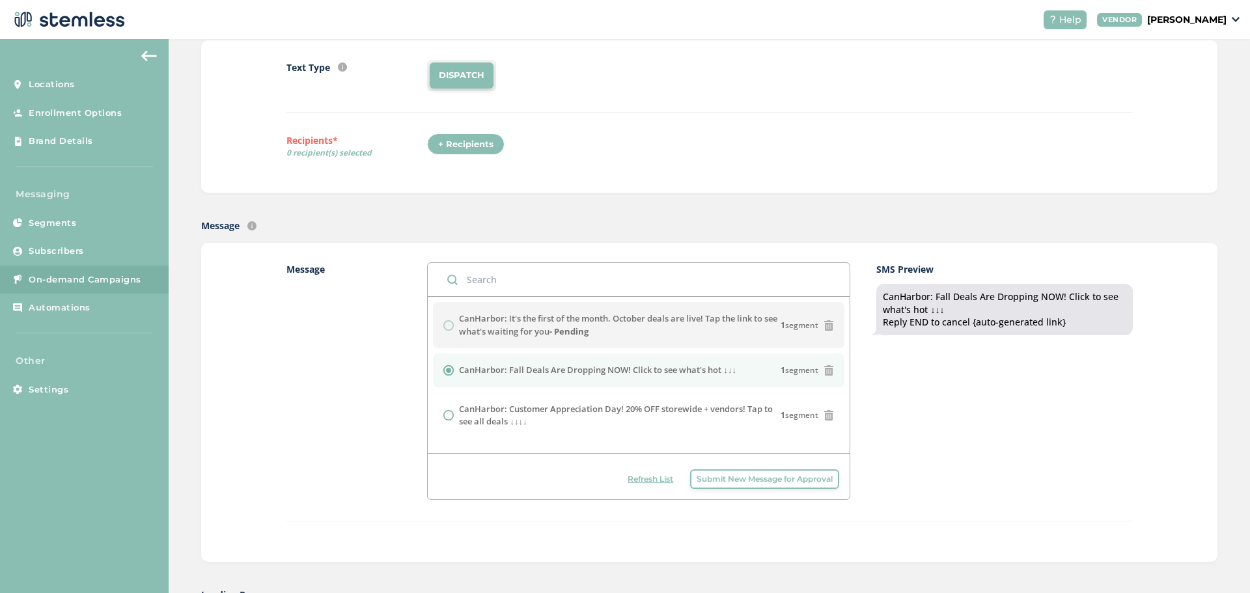
click at [652, 482] on span "Refresh List" at bounding box center [651, 479] width 46 height 12
drag, startPoint x: 562, startPoint y: 333, endPoint x: 456, endPoint y: 316, distance: 107.5
click at [459, 316] on label "CanHarbor: It's the first of the month. October deals are live! Tap the link to…" at bounding box center [620, 324] width 322 height 25
copy label "CanHarbor: It's the first of the month. October deals are live! Tap the link to…"
click at [725, 473] on button "Submit New Message for Approval" at bounding box center [764, 479] width 149 height 20
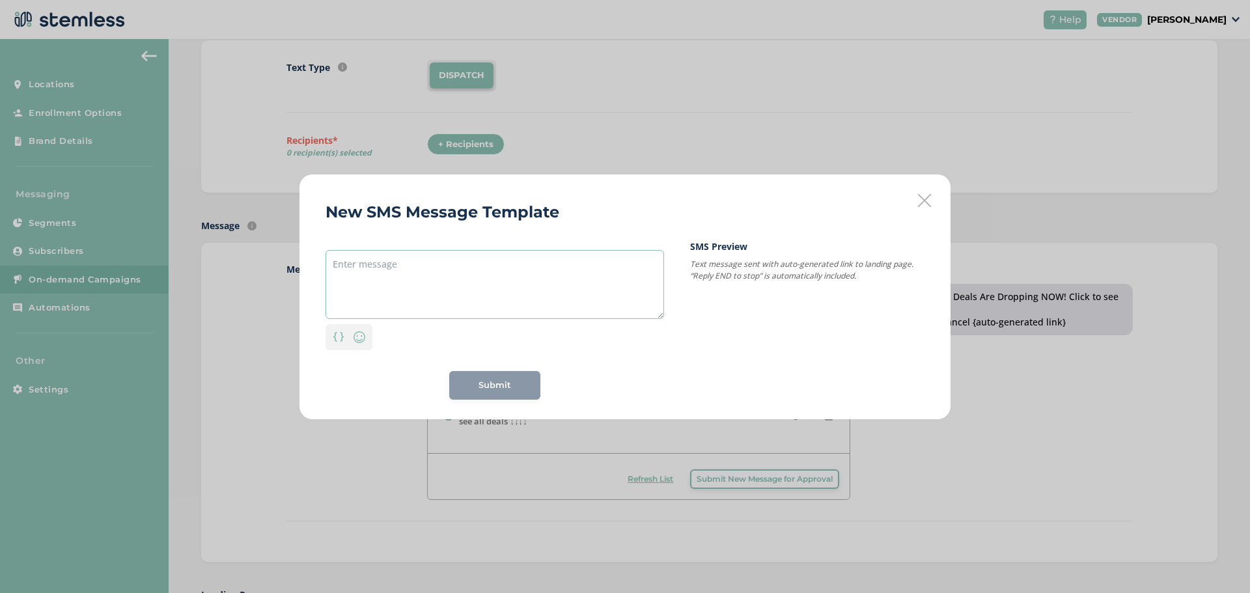
click at [442, 268] on textarea at bounding box center [495, 284] width 339 height 69
paste textarea "CanHarbor: It's the first of the month. October deals are live! Tap the link to…"
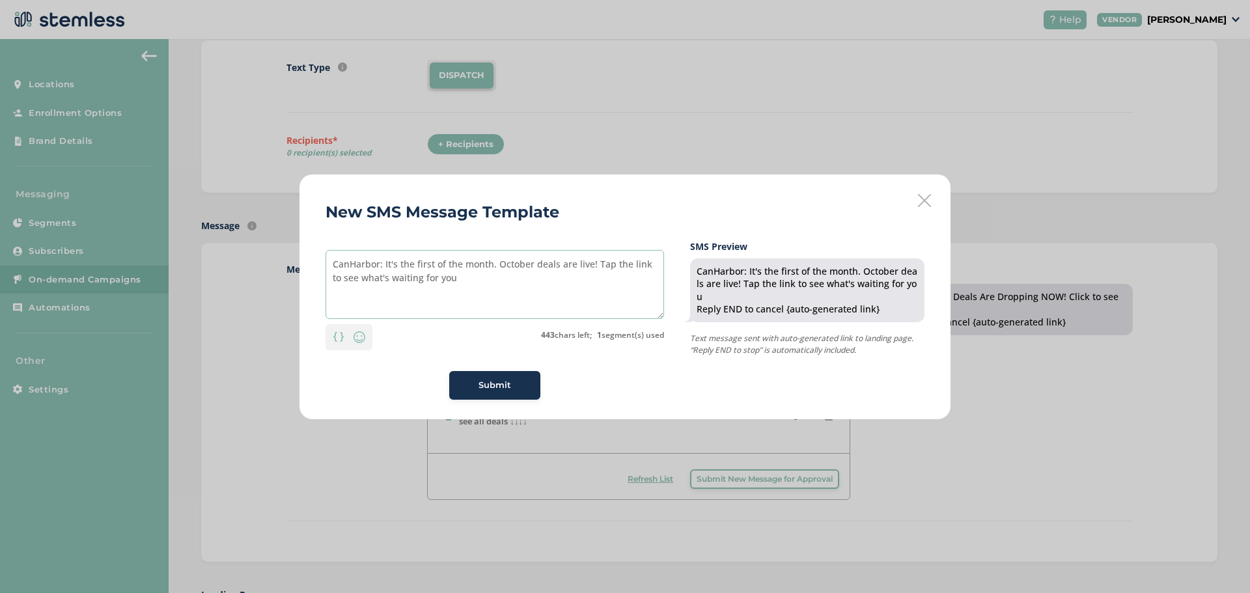
type textarea "CanHarbor: It's the first of the month. October deals are live! Tap the link to…"
click at [493, 387] on span "Submit" at bounding box center [495, 385] width 33 height 13
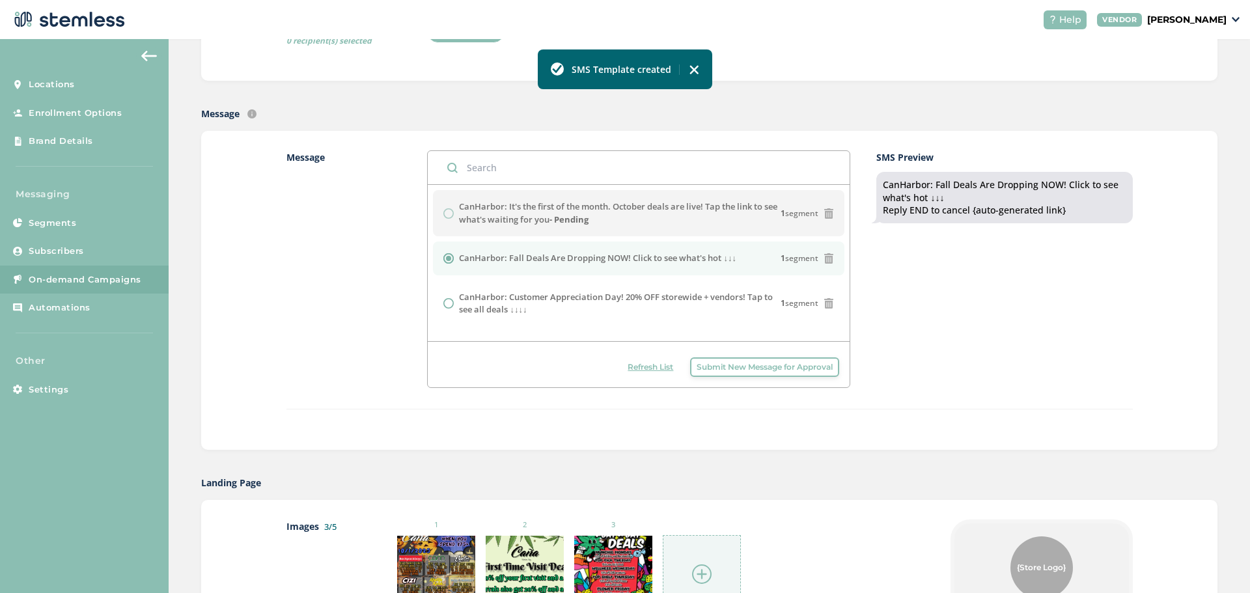
scroll to position [326, 0]
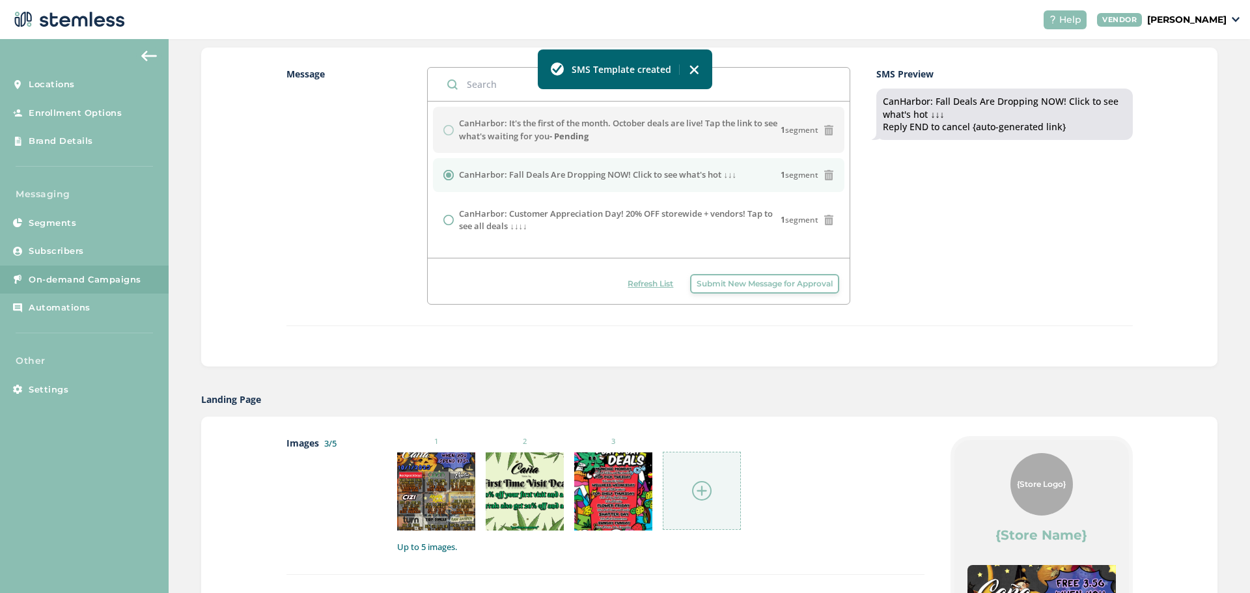
click at [649, 281] on span "Refresh List" at bounding box center [651, 284] width 46 height 12
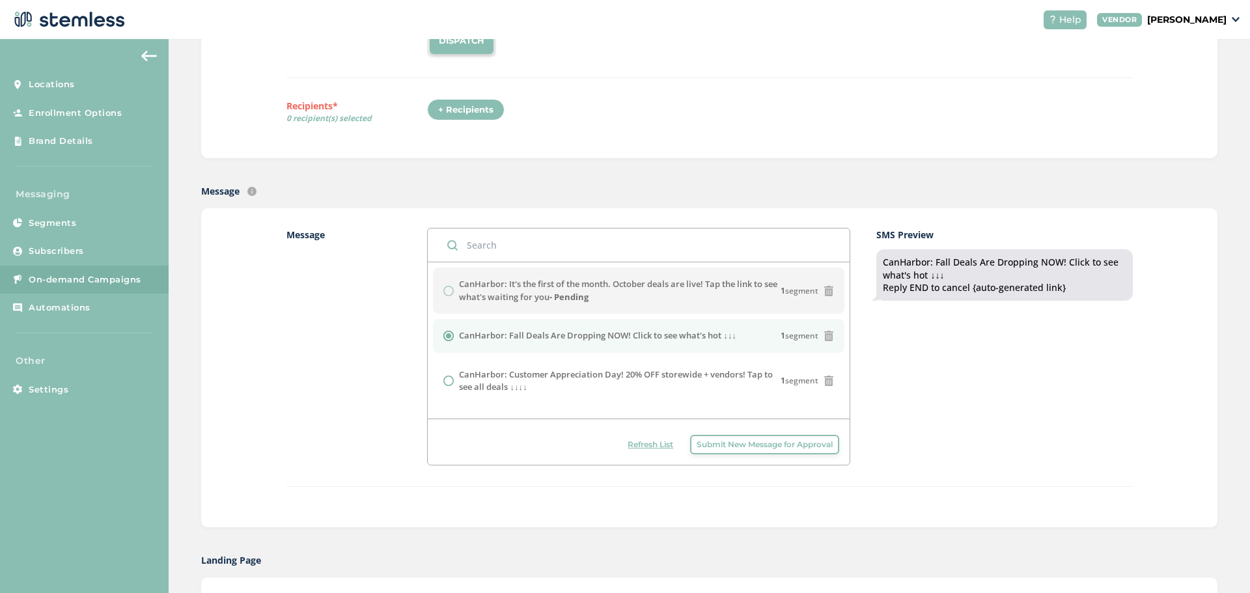
scroll to position [195, 0]
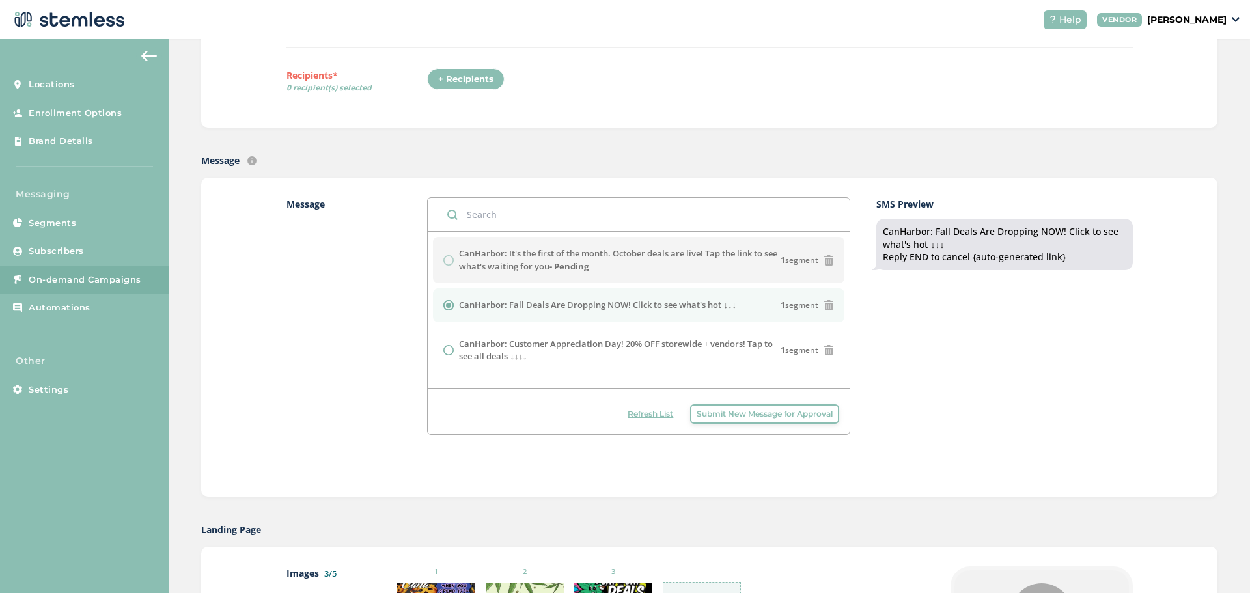
click at [659, 418] on span "Refresh List" at bounding box center [651, 414] width 46 height 12
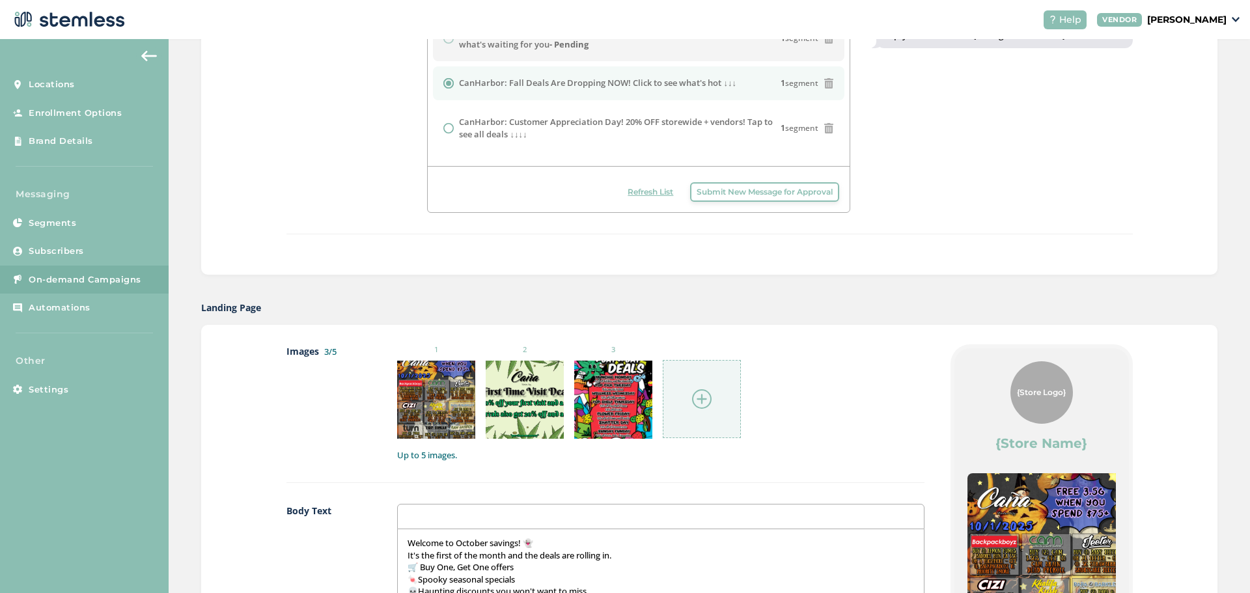
scroll to position [0, 0]
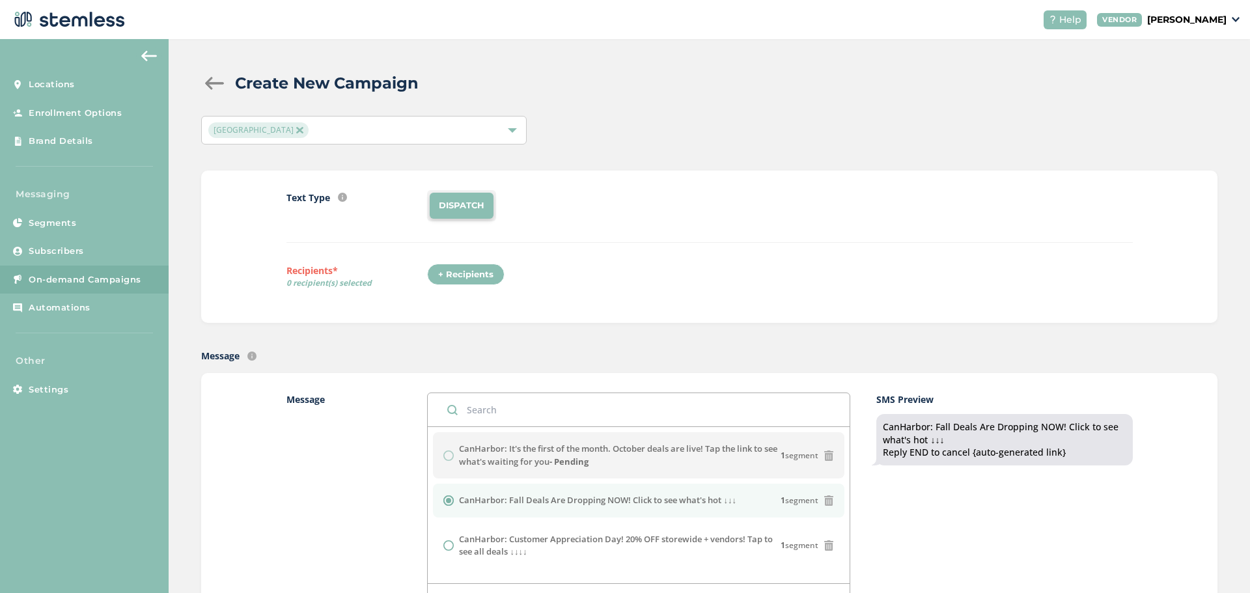
click at [458, 275] on div "+ Recipients" at bounding box center [465, 275] width 77 height 22
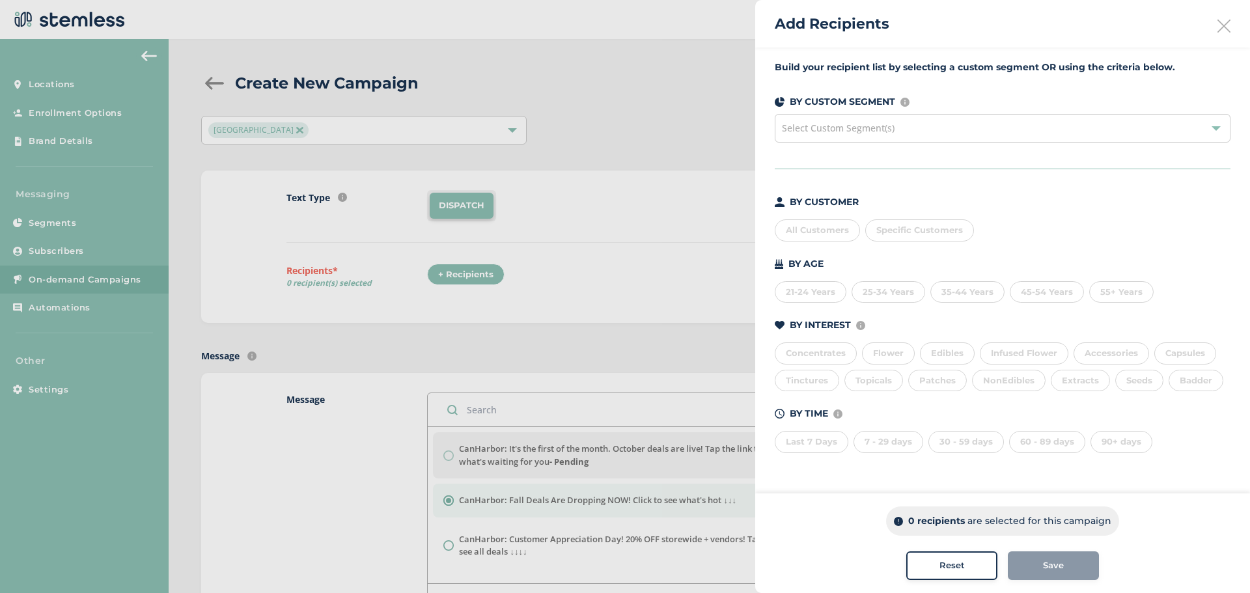
click at [804, 228] on div "All Customers" at bounding box center [817, 230] width 85 height 22
click at [805, 229] on div "All Customers" at bounding box center [817, 230] width 85 height 22
click at [803, 225] on div "All Customers" at bounding box center [817, 230] width 85 height 22
click at [1049, 568] on span "Save" at bounding box center [1053, 565] width 21 height 13
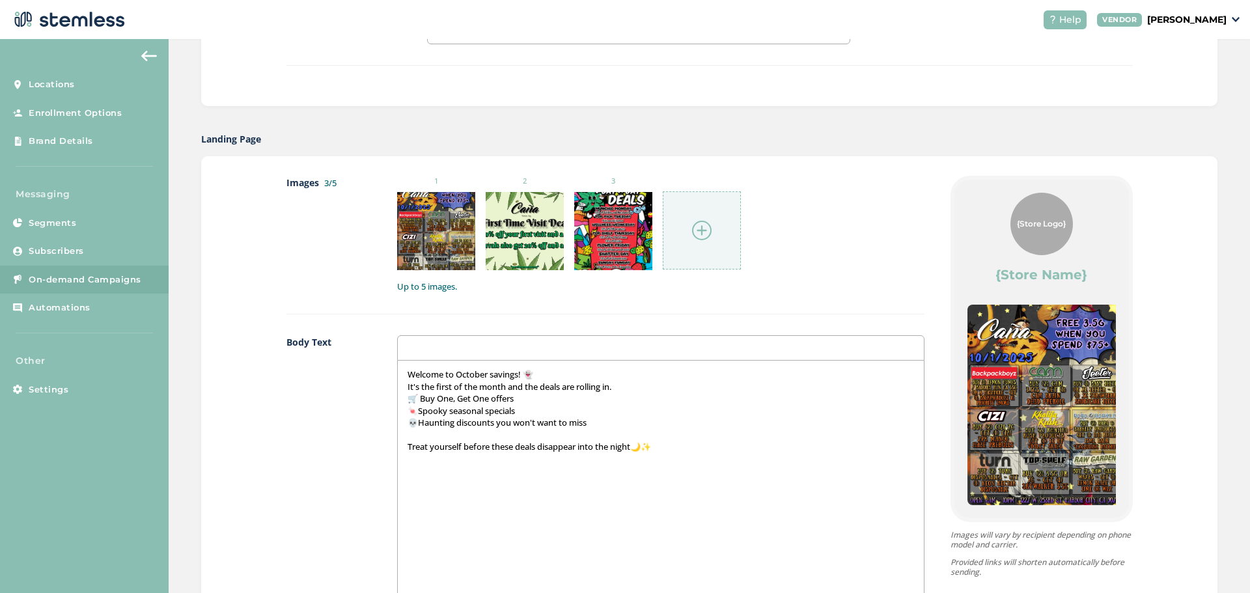
scroll to position [65, 0]
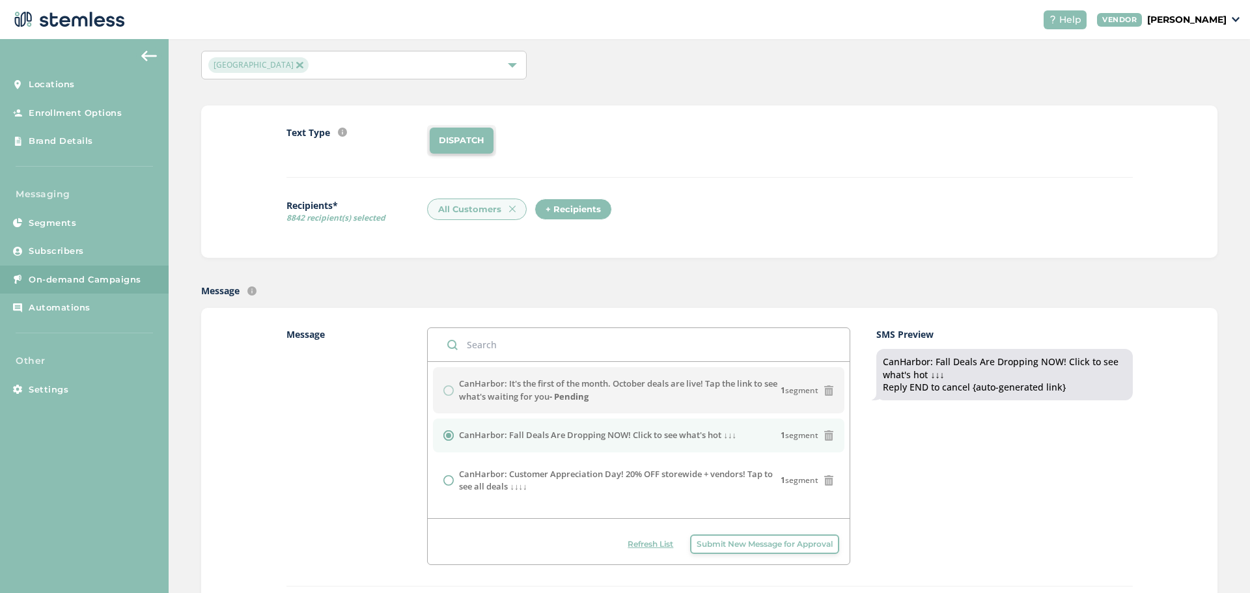
click at [653, 548] on span "Refresh List" at bounding box center [651, 544] width 46 height 12
click at [641, 539] on span "Refresh List" at bounding box center [651, 544] width 46 height 12
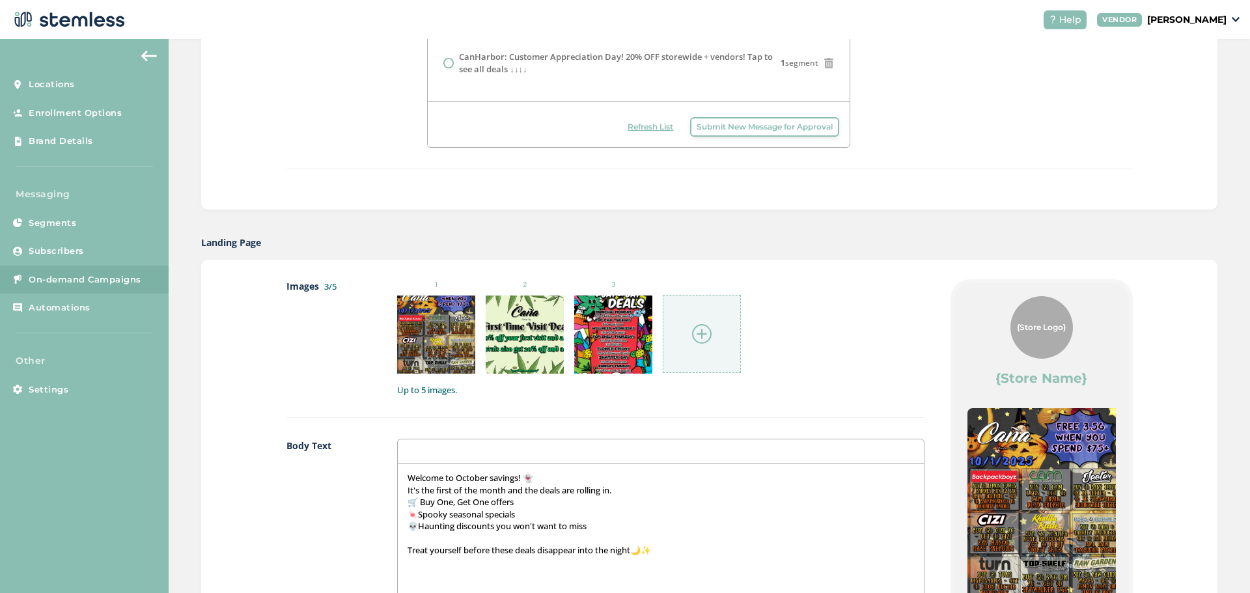
scroll to position [678, 0]
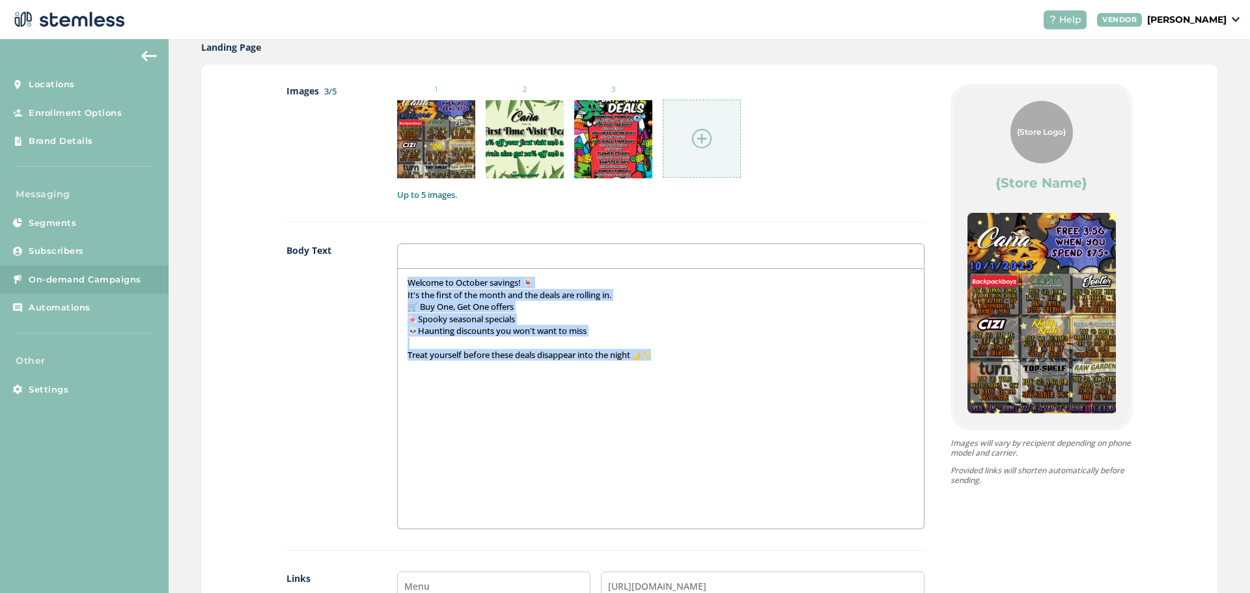
drag, startPoint x: 659, startPoint y: 354, endPoint x: 393, endPoint y: 279, distance: 276.0
click at [398, 279] on div "Welcome to October savings! 👻 It's the first of the month and the deals are rol…" at bounding box center [661, 399] width 526 height 260
copy div "Welcome to October savings! 👻 It's the first of the month and the deals are rol…"
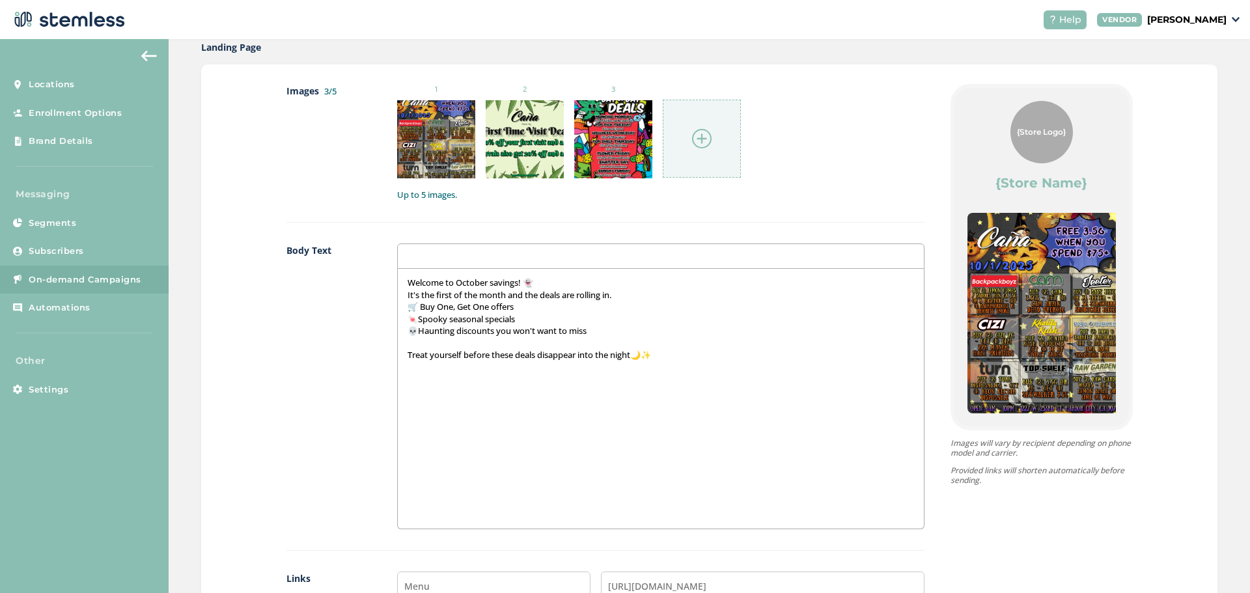
click at [498, 456] on div "Welcome to October savings! 👻 It's the first of the month and the deals are rol…" at bounding box center [661, 399] width 526 height 260
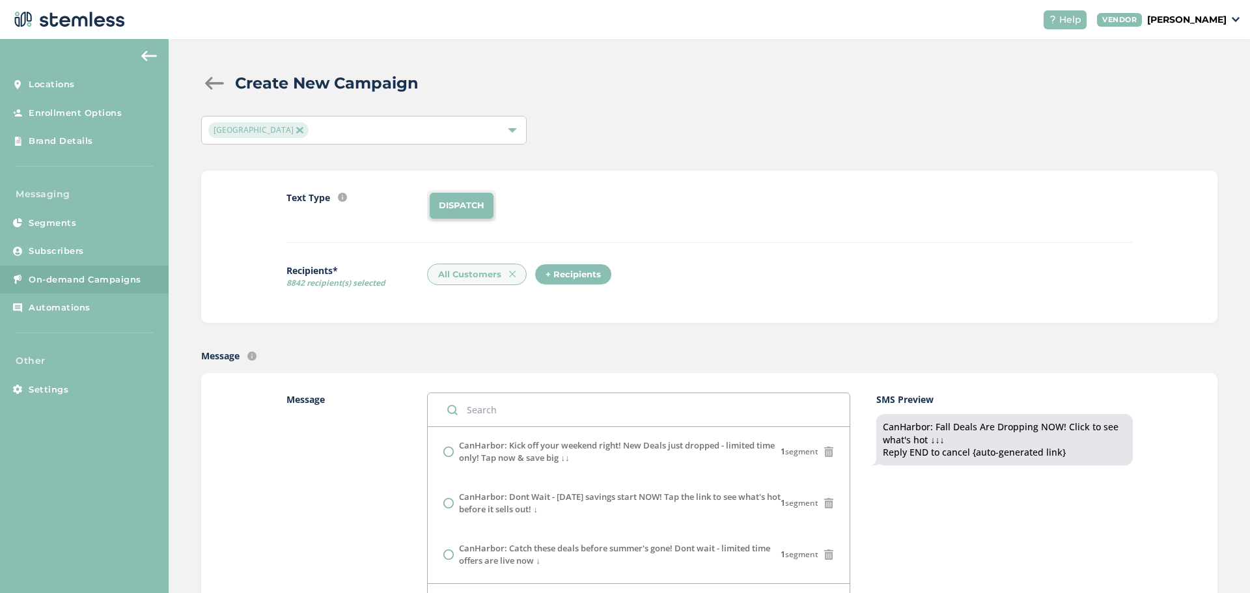
scroll to position [456, 0]
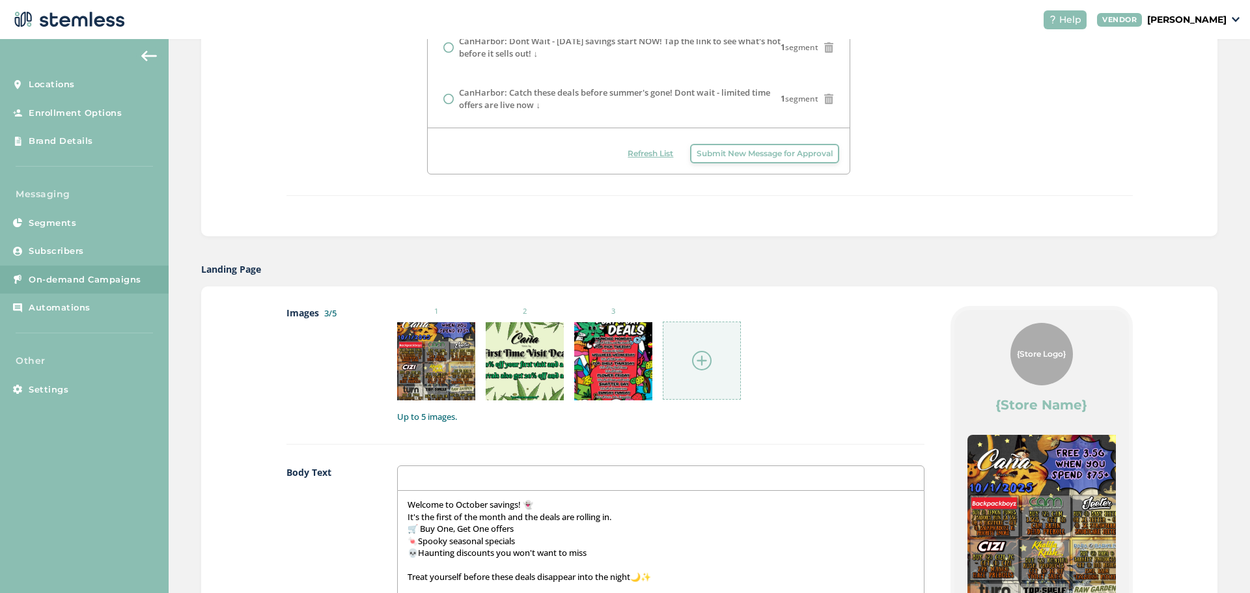
click at [643, 160] on button "Refresh List" at bounding box center [650, 154] width 59 height 20
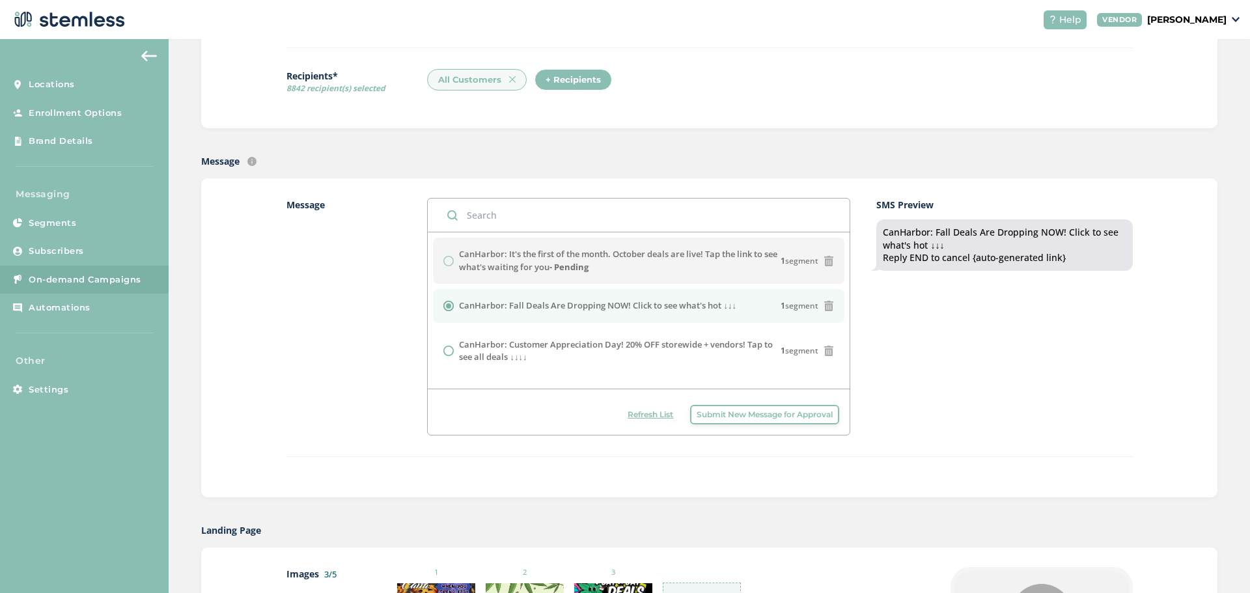
scroll to position [195, 0]
click at [631, 417] on span "Refresh List" at bounding box center [651, 414] width 46 height 12
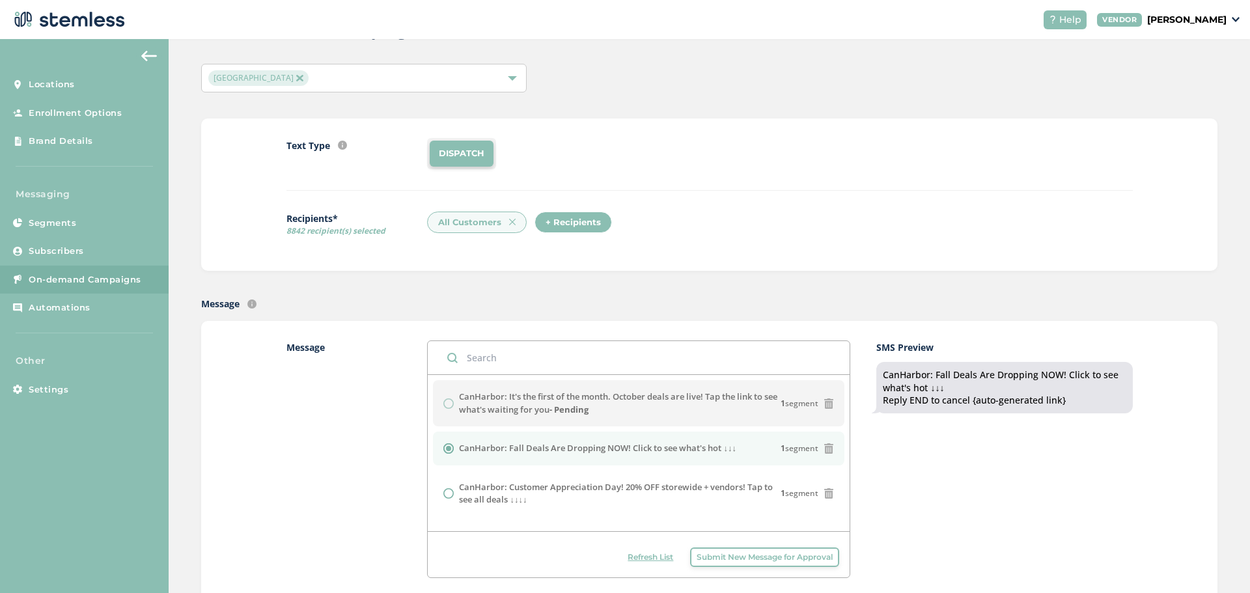
scroll to position [130, 0]
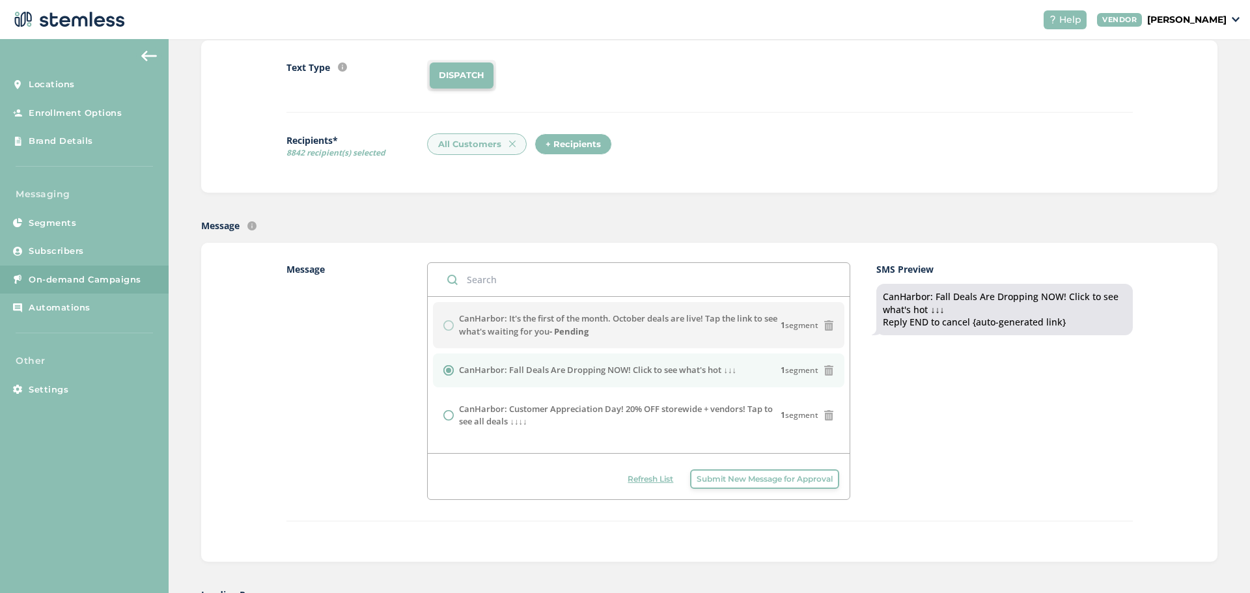
click at [650, 483] on span "Refresh List" at bounding box center [651, 479] width 46 height 12
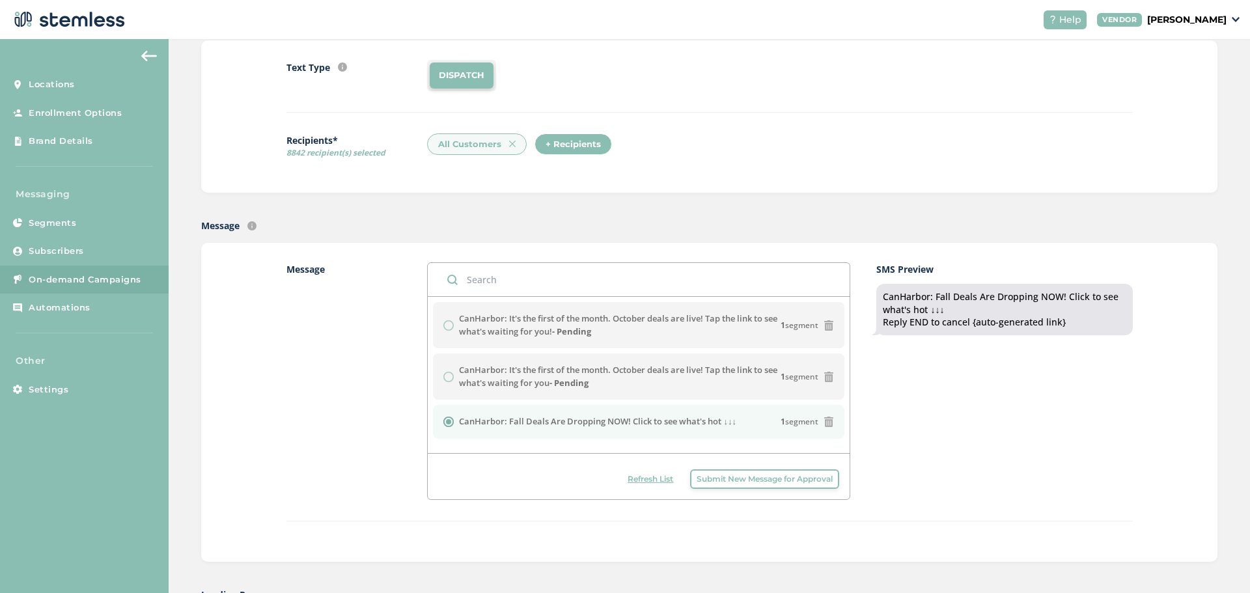
click at [630, 480] on span "Refresh List" at bounding box center [651, 479] width 46 height 12
click at [650, 484] on span "Refresh List" at bounding box center [651, 479] width 46 height 12
click at [656, 479] on span "Refresh List" at bounding box center [651, 479] width 46 height 12
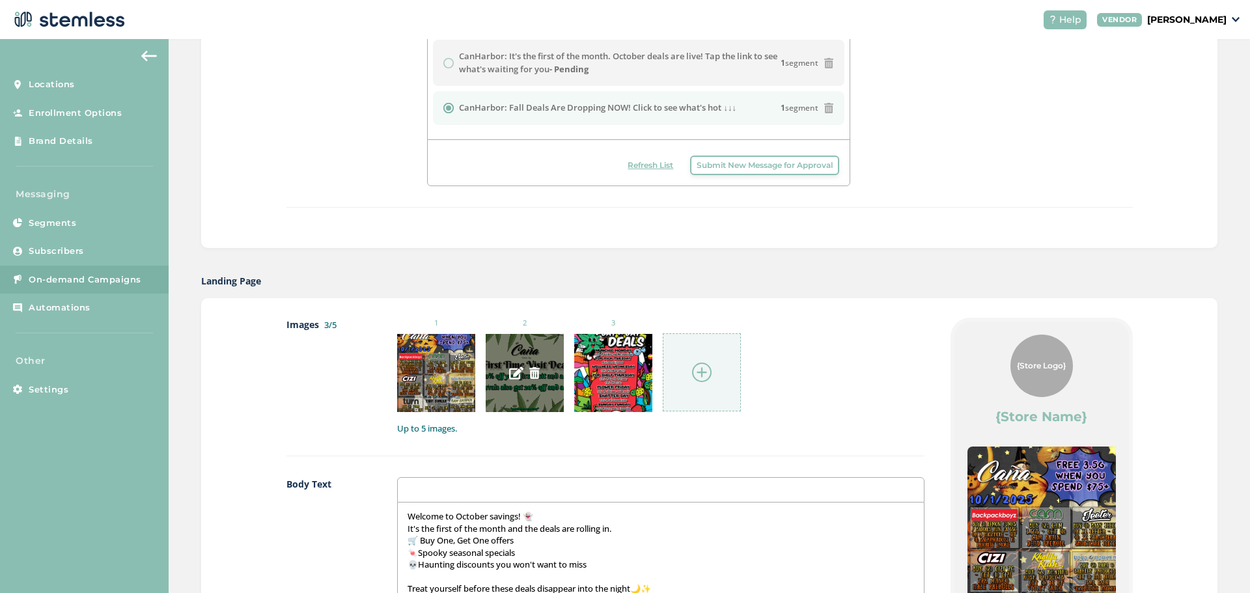
scroll to position [456, 0]
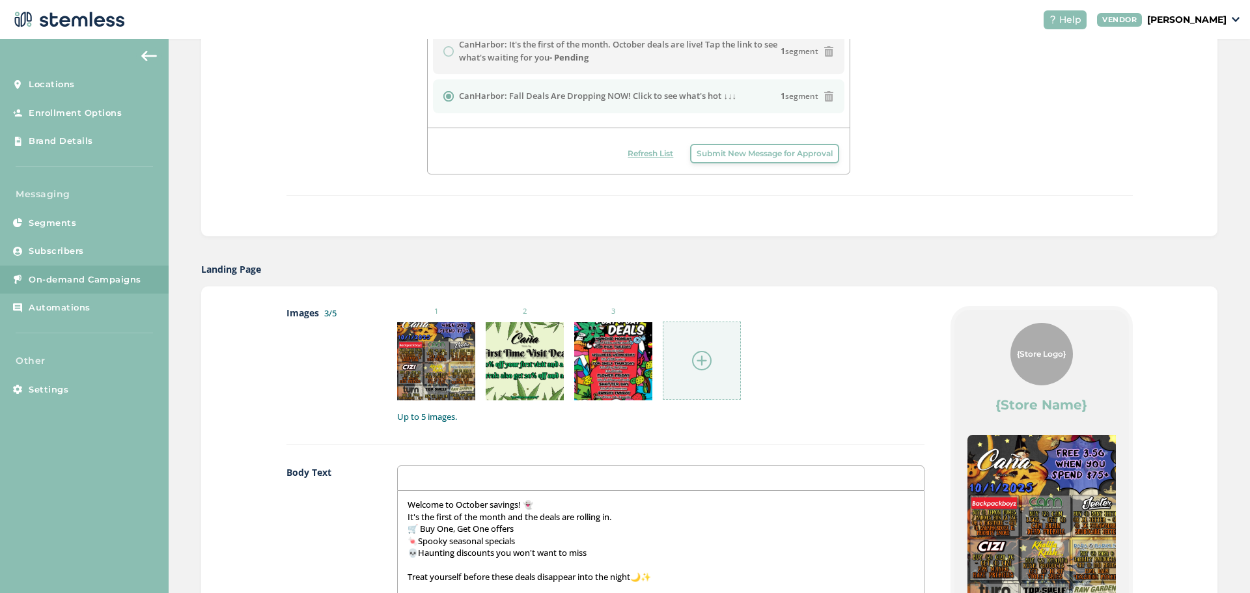
click at [641, 153] on span "Refresh List" at bounding box center [651, 154] width 46 height 12
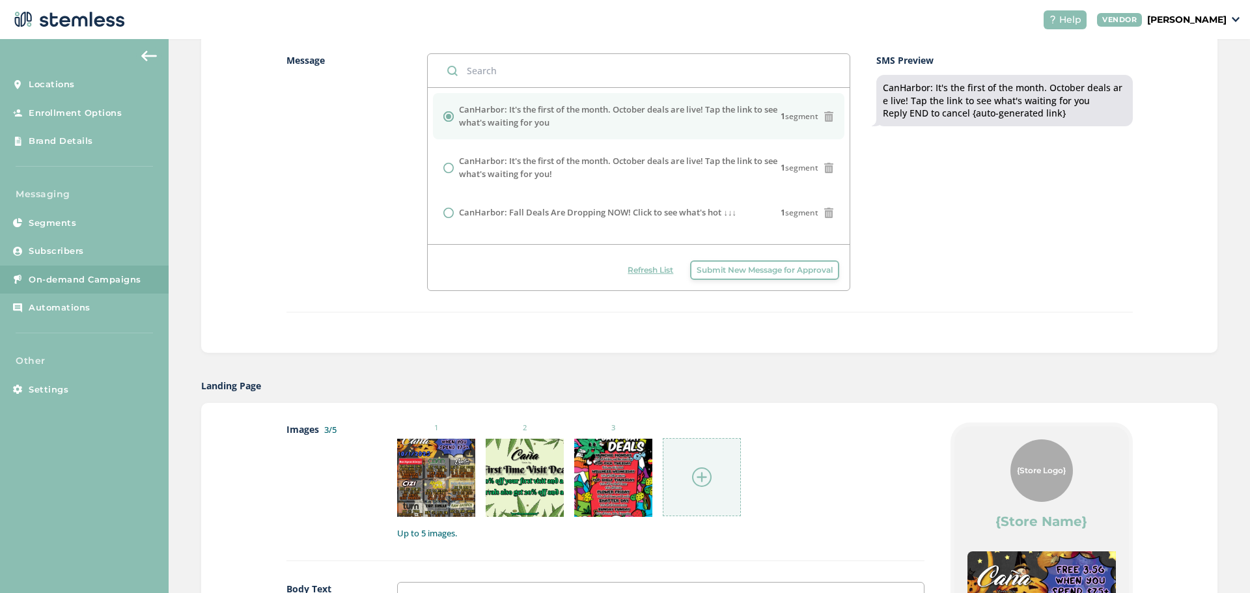
scroll to position [260, 0]
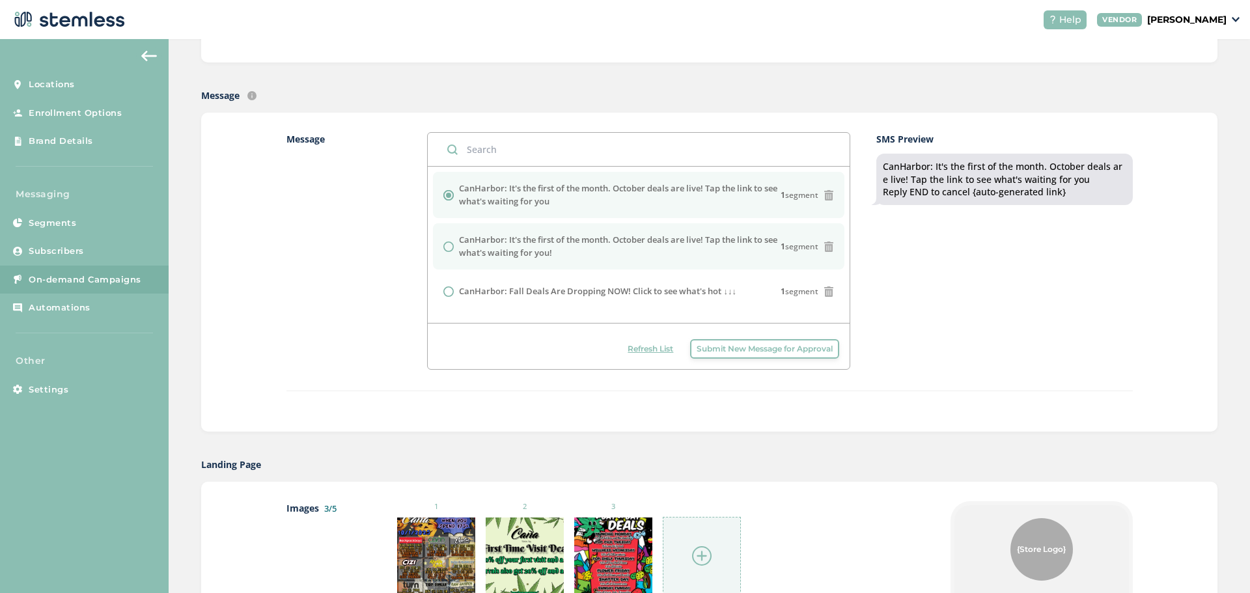
click at [445, 247] on input "radio" at bounding box center [448, 247] width 10 height 10
radio input "true"
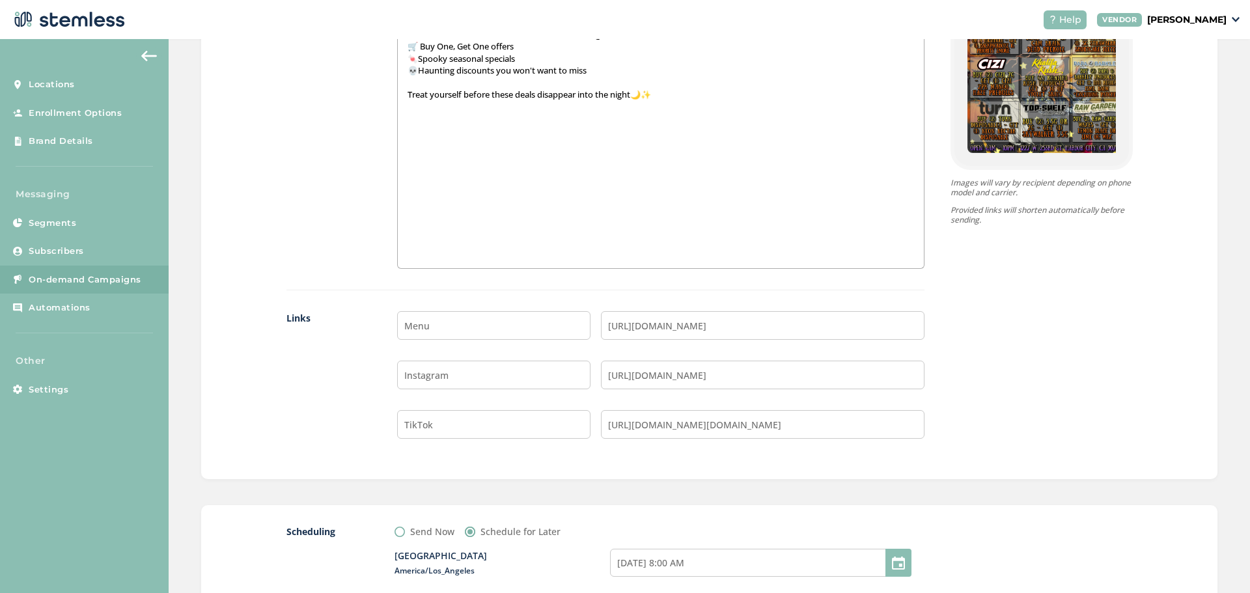
scroll to position [1133, 0]
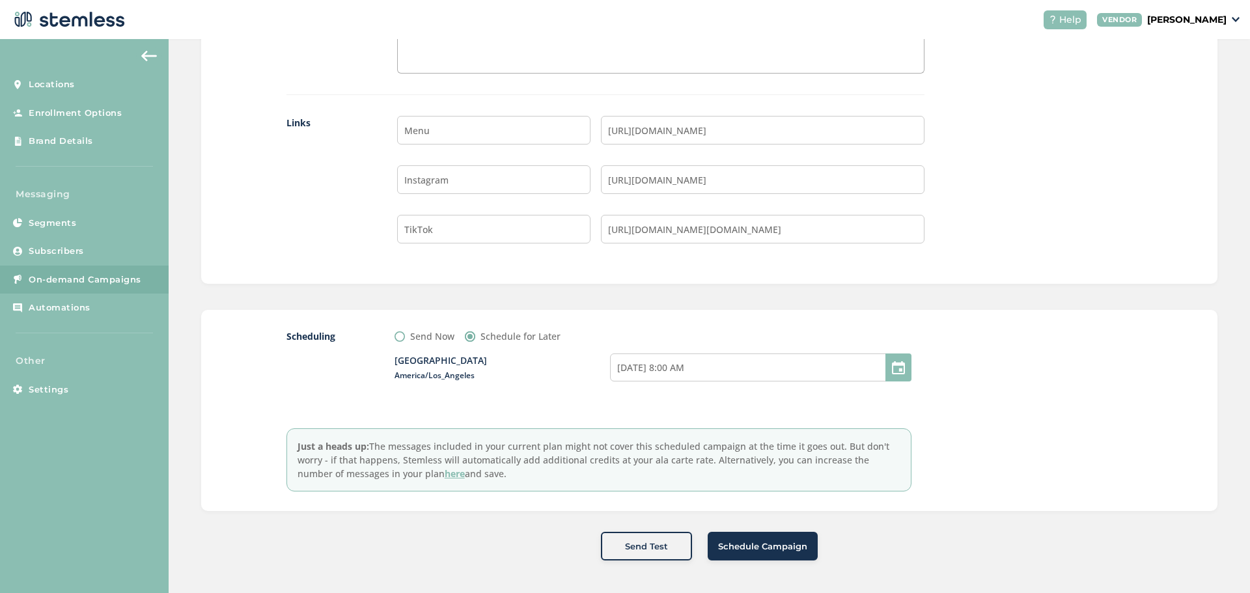
click at [727, 549] on span "Schedule Campaign" at bounding box center [762, 546] width 89 height 13
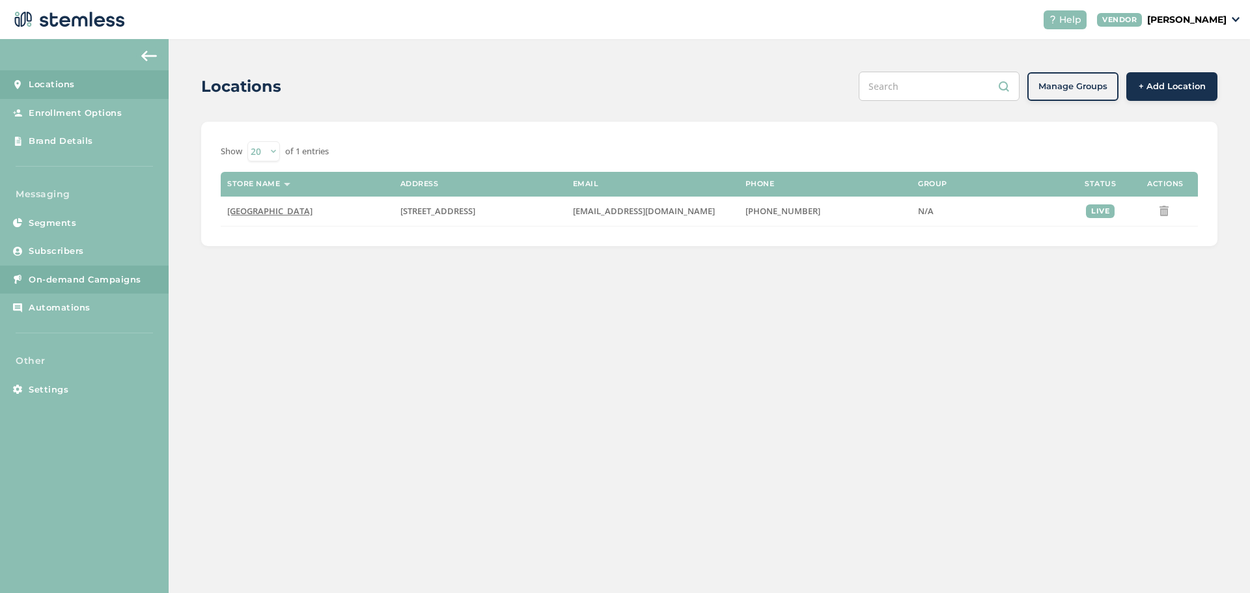
click at [81, 277] on span "On-demand Campaigns" at bounding box center [85, 279] width 113 height 13
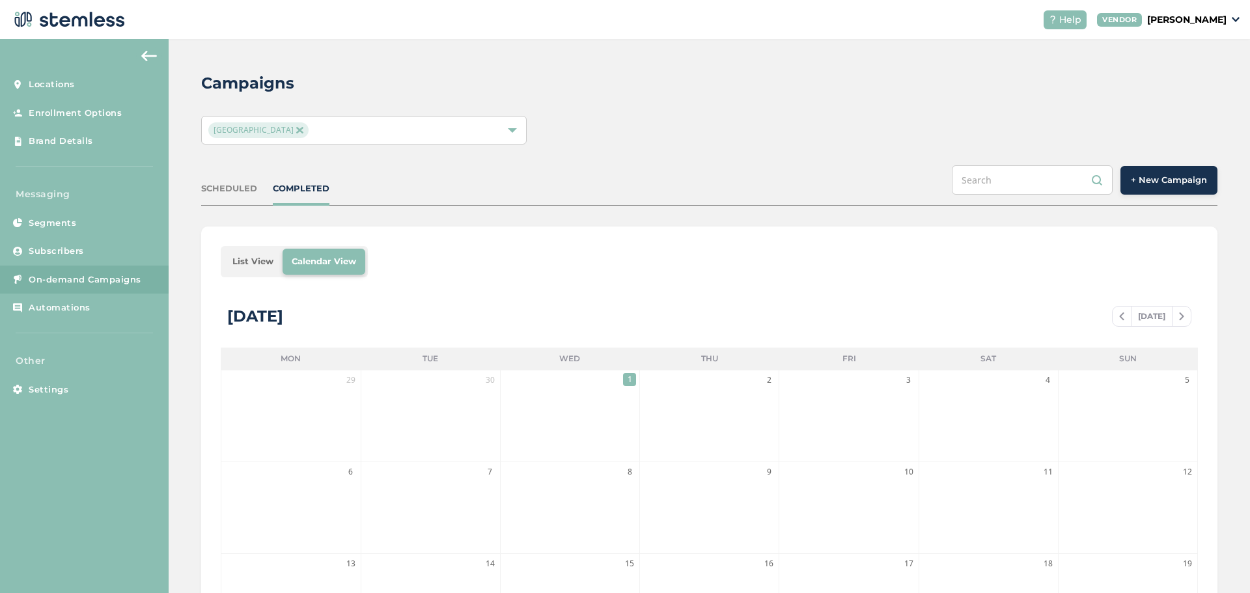
click at [1165, 193] on button "+ New Campaign" at bounding box center [1168, 180] width 97 height 29
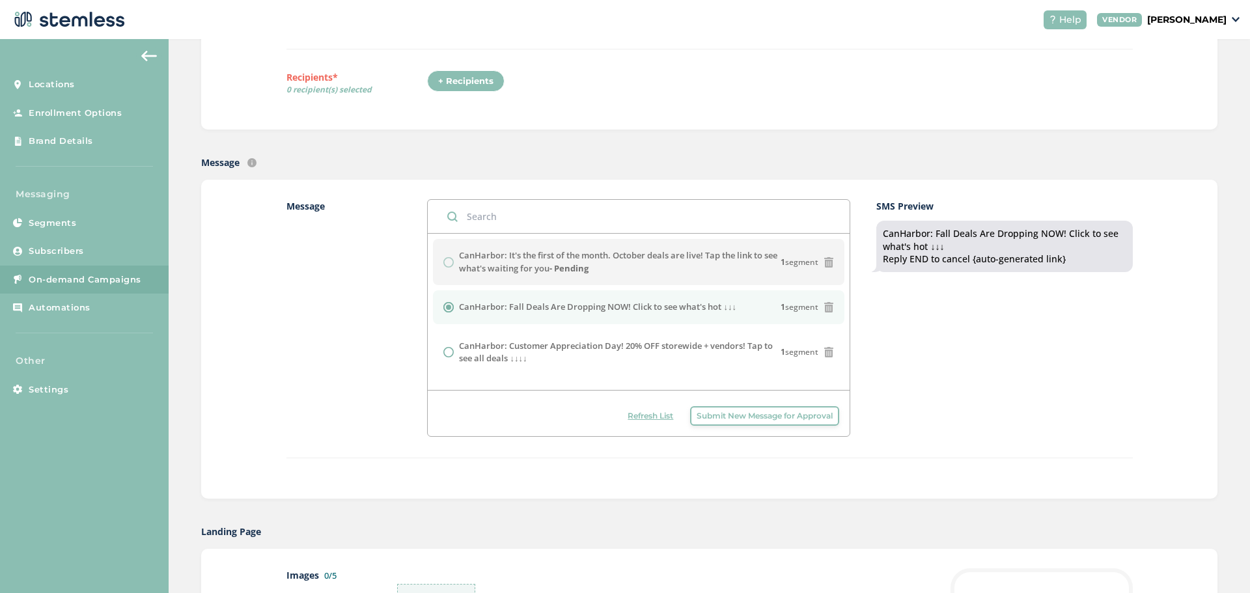
scroll to position [195, 0]
click at [646, 415] on span "Refresh List" at bounding box center [651, 414] width 46 height 12
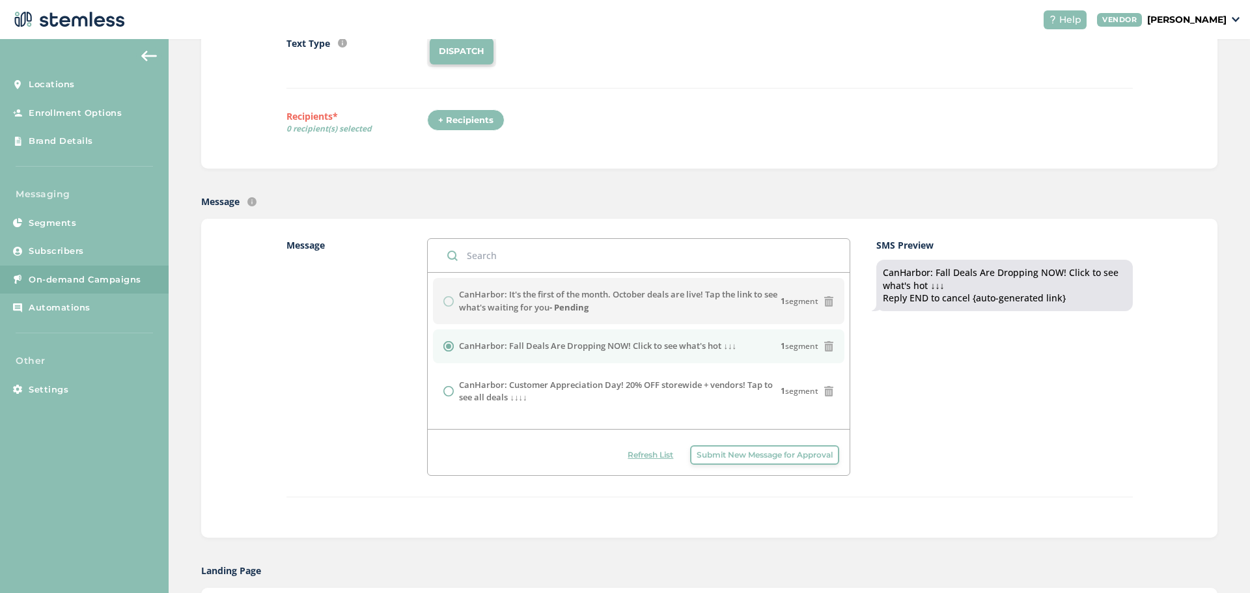
scroll to position [326, 0]
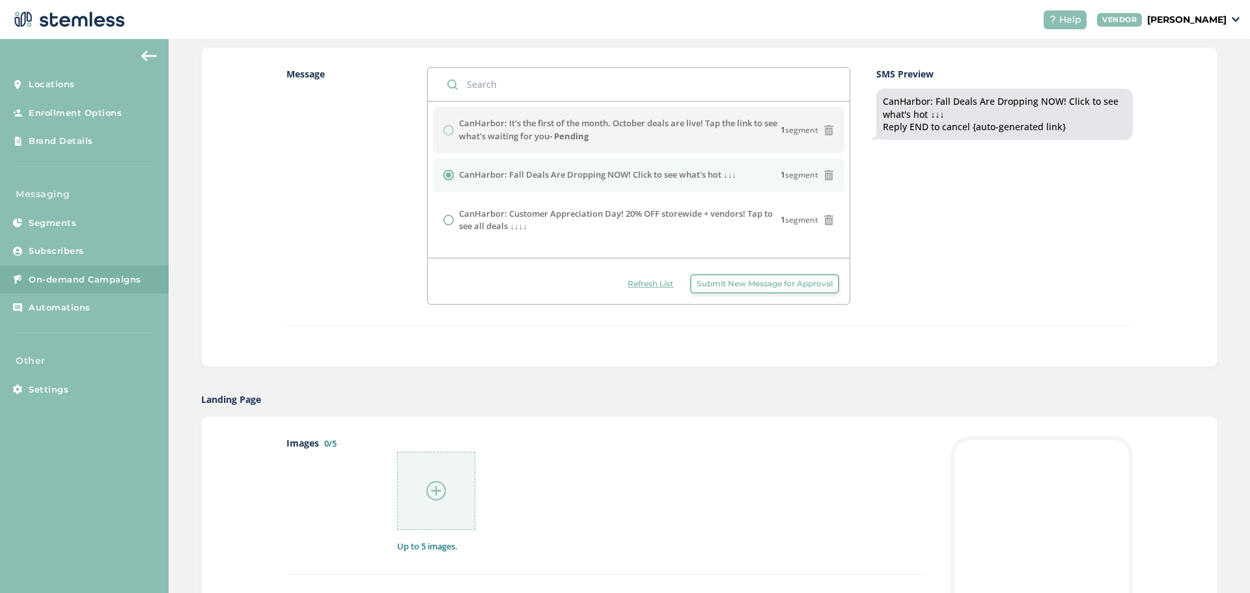
click at [630, 283] on span "Refresh List" at bounding box center [651, 284] width 46 height 12
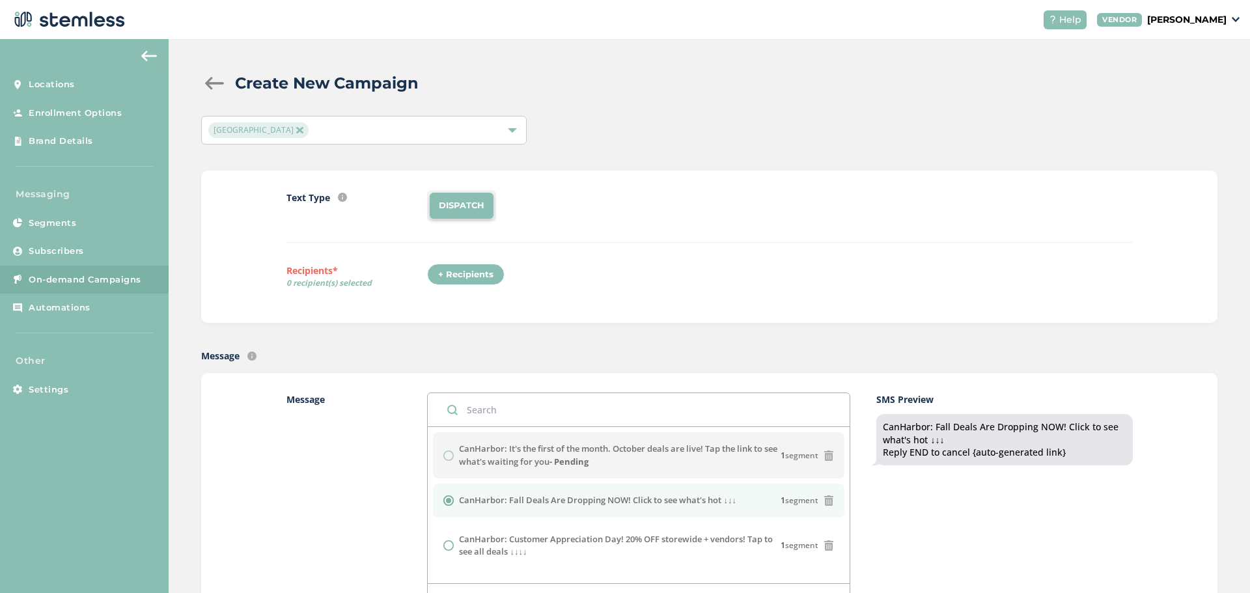
scroll to position [195, 0]
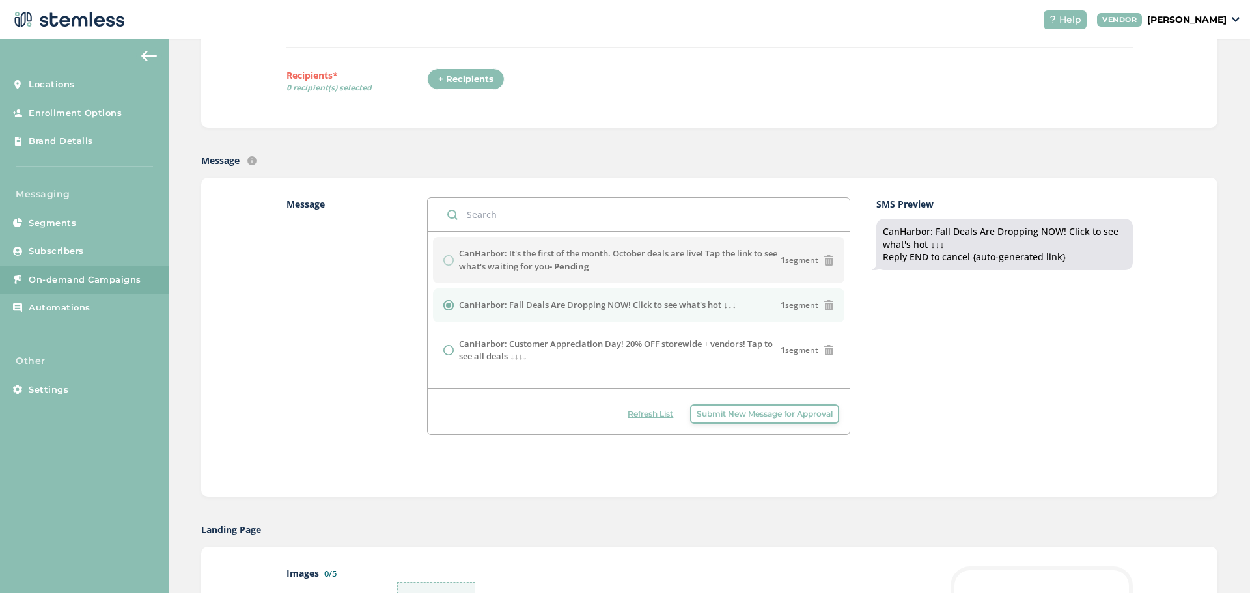
click at [628, 415] on span "Refresh List" at bounding box center [651, 414] width 46 height 12
drag, startPoint x: 611, startPoint y: 265, endPoint x: 449, endPoint y: 248, distance: 163.0
click at [449, 248] on div "CanHarbor: It's the first of the month. October deals are live! Tap the link to…" at bounding box center [638, 259] width 391 height 25
copy label "CanHarbor: It's the first of the month. October deals are live! Tap the link to…"
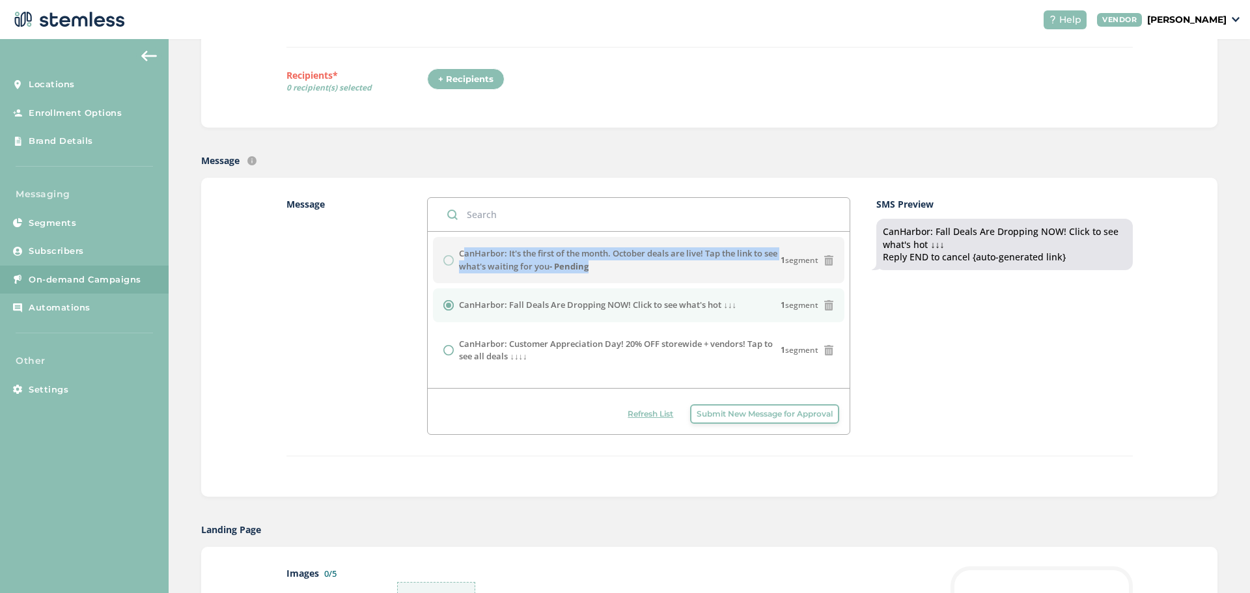
click at [718, 414] on span "Submit New Message for Approval" at bounding box center [765, 414] width 136 height 12
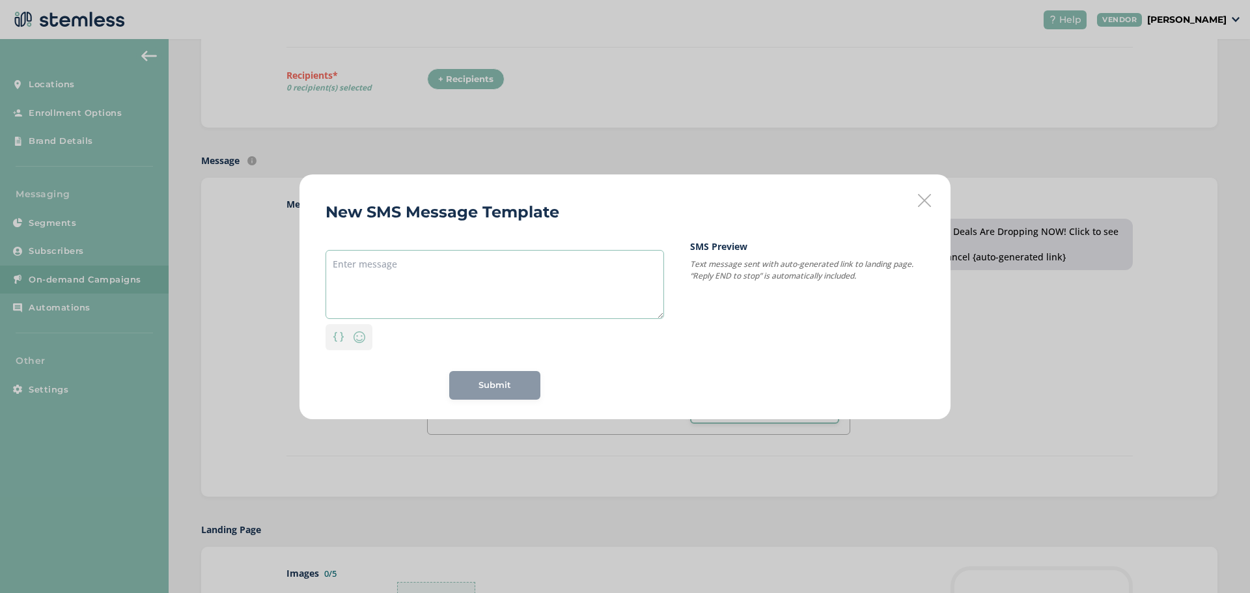
click at [424, 288] on textarea at bounding box center [495, 284] width 339 height 69
paste textarea "CanHarbor: It's the first of the month. October deals are live! Tap the link to…"
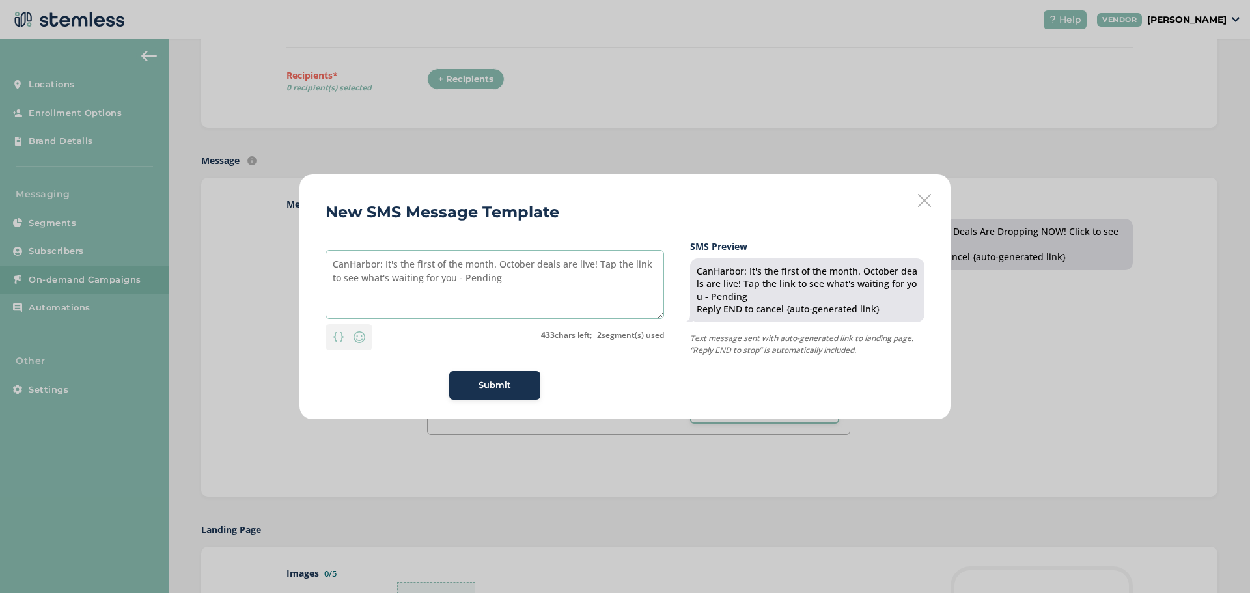
drag, startPoint x: 502, startPoint y: 287, endPoint x: 460, endPoint y: 286, distance: 42.3
click at [460, 286] on textarea "CanHarbor: It's the first of the month. October deals are live! Tap the link to…" at bounding box center [495, 284] width 339 height 69
type textarea "CanHarbor: It's the first of the month. October deals are live! Tap the link to…"
click at [485, 390] on span "Submit" at bounding box center [495, 385] width 33 height 13
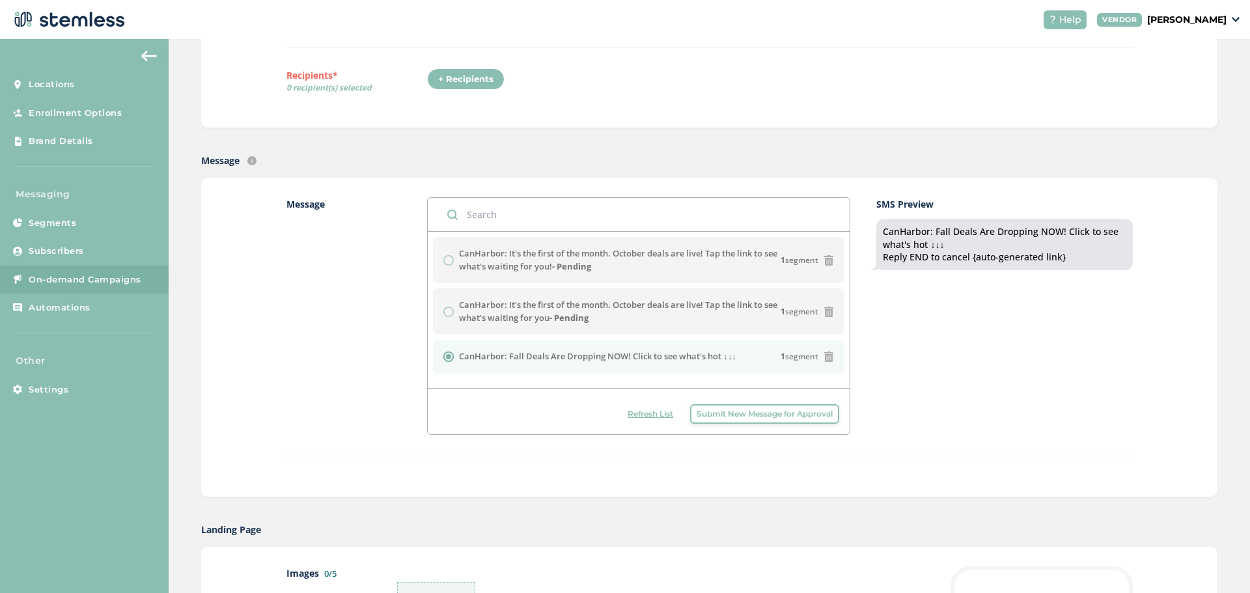
click at [638, 411] on span "Refresh List" at bounding box center [651, 414] width 46 height 12
click at [643, 415] on span "Refresh List" at bounding box center [651, 414] width 46 height 12
click at [639, 413] on span "Refresh List" at bounding box center [651, 414] width 46 height 12
click at [645, 419] on span "Refresh List" at bounding box center [651, 414] width 46 height 12
click at [635, 411] on span "Refresh List" at bounding box center [651, 414] width 46 height 12
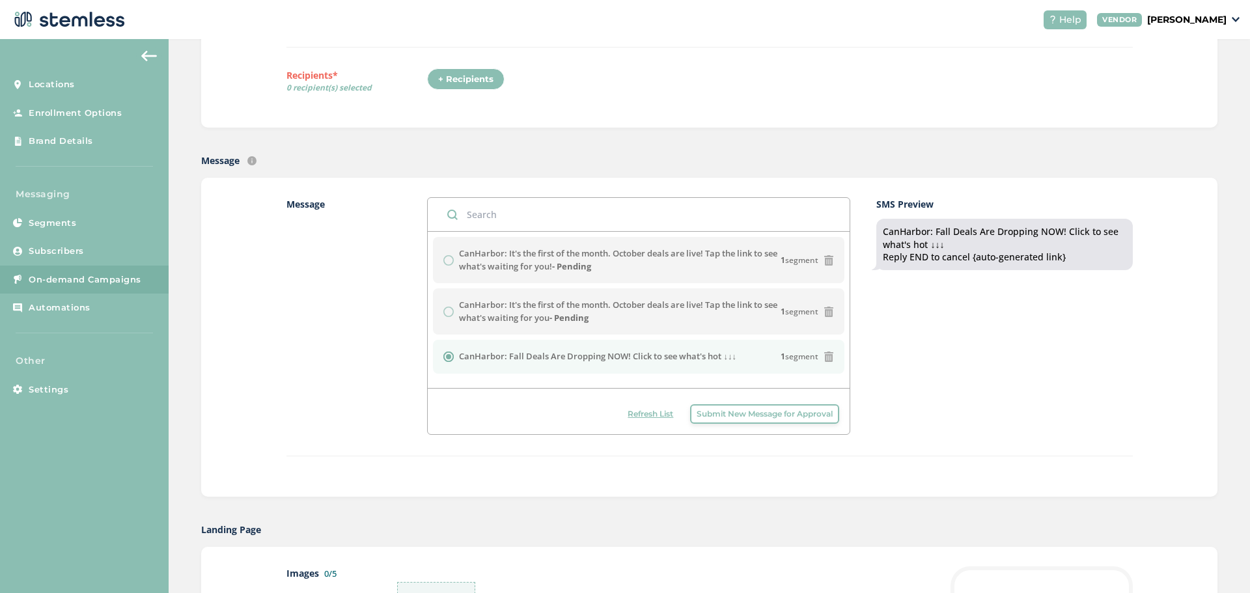
click at [635, 411] on span "Refresh List" at bounding box center [651, 414] width 46 height 12
